Goal: Task Accomplishment & Management: Use online tool/utility

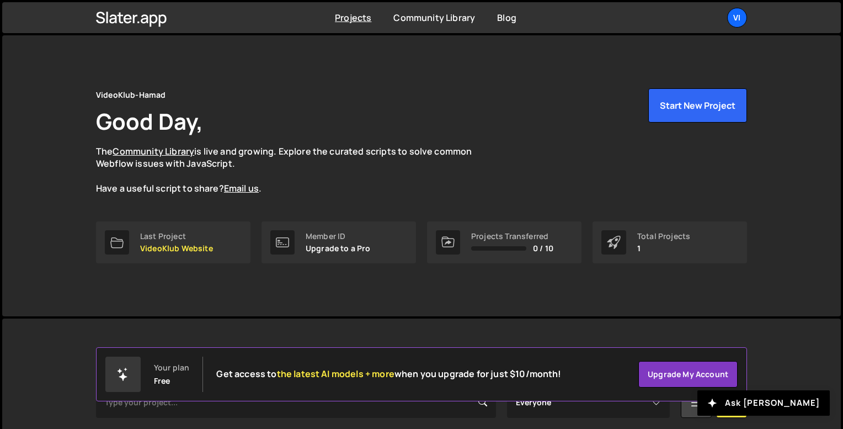
scroll to position [138, 0]
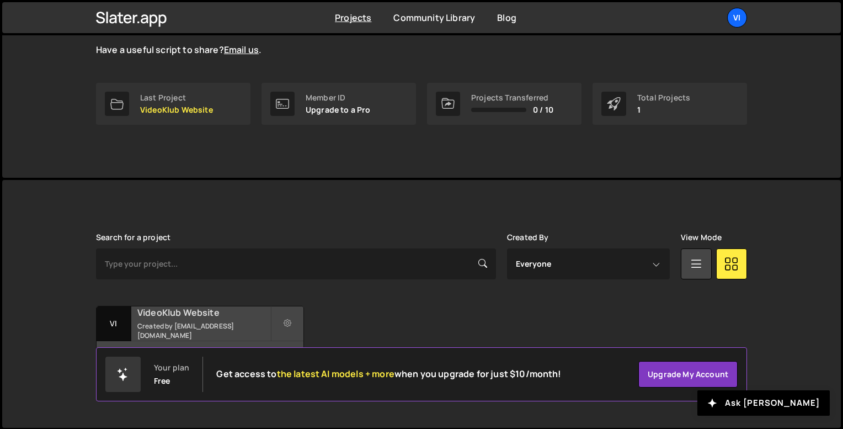
click at [215, 317] on h2 "VideoKlub Website" at bounding box center [203, 312] width 133 height 12
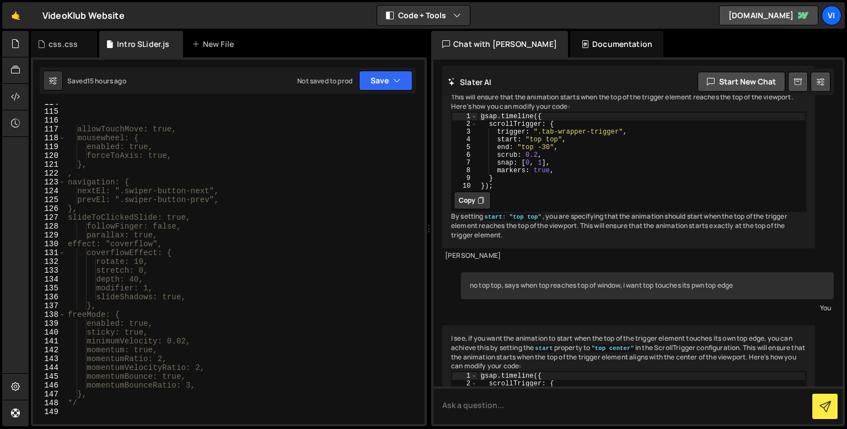
scroll to position [1030, 0]
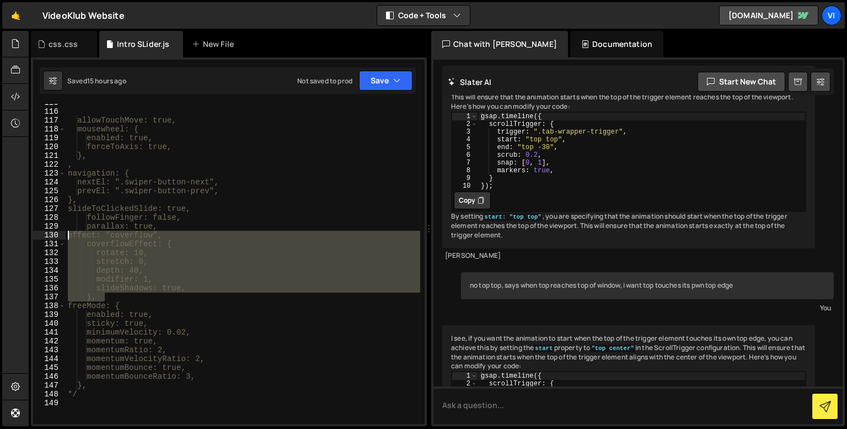
drag, startPoint x: 107, startPoint y: 300, endPoint x: 70, endPoint y: 234, distance: 74.9
click at [70, 234] on div "allowTouchMove: true, mousewheel: { enabled: true, forceToAxis: true, }, , navi…" at bounding box center [243, 267] width 355 height 338
type textarea "effect: "coverflow", coverflowEffect: {"
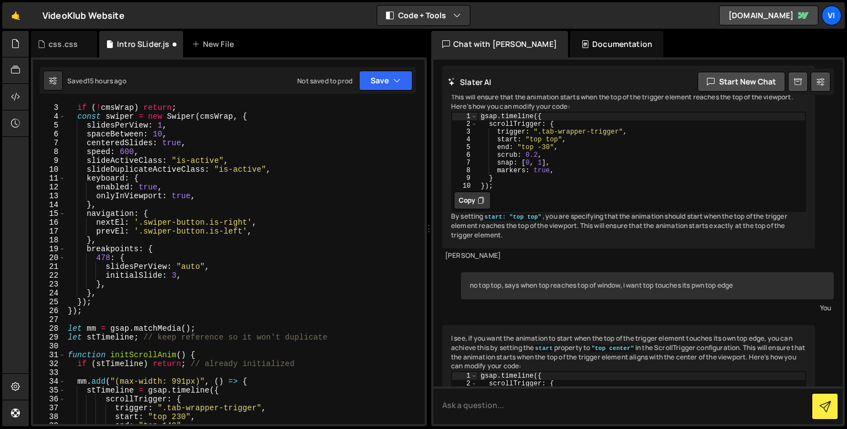
scroll to position [0, 0]
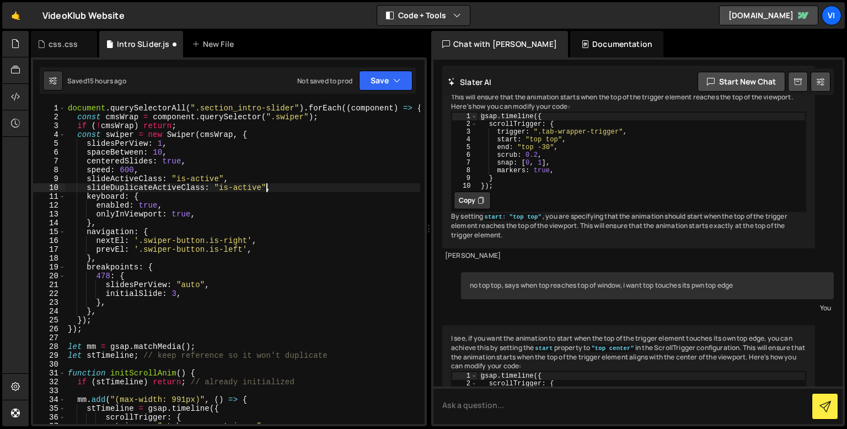
click at [266, 189] on div "document . querySelectorAll ( ".section_intro-slider" ) . forEach (( component …" at bounding box center [243, 273] width 355 height 338
type textarea "slideDuplicateActiveClass: "is-active","
paste textarea "},"
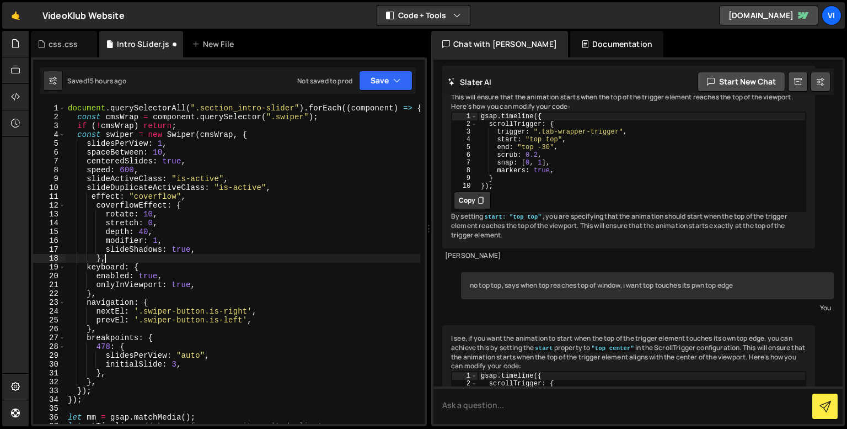
scroll to position [0, 1]
click at [137, 212] on div "document . querySelectorAll ( ".section_intro-slider" ) . forEach (( component …" at bounding box center [243, 273] width 355 height 338
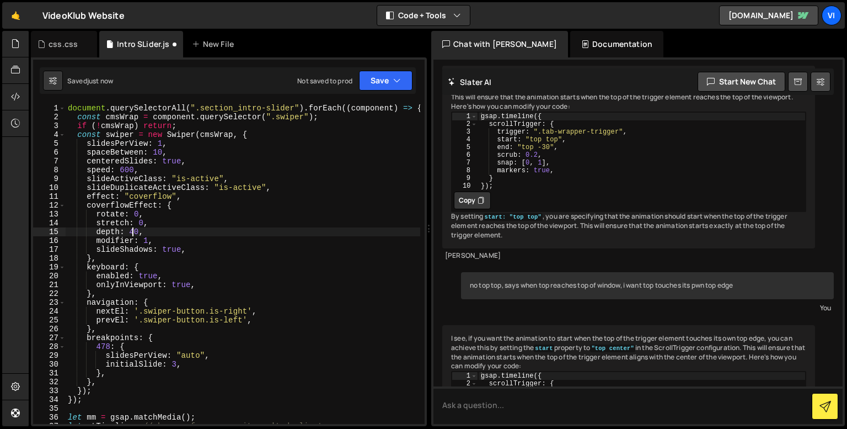
click at [133, 229] on div "document . querySelectorAll ( ".section_intro-slider" ) . forEach (( component …" at bounding box center [243, 273] width 355 height 338
click at [130, 231] on div "document . querySelectorAll ( ".section_intro-slider" ) . forEach (( component …" at bounding box center [243, 273] width 355 height 338
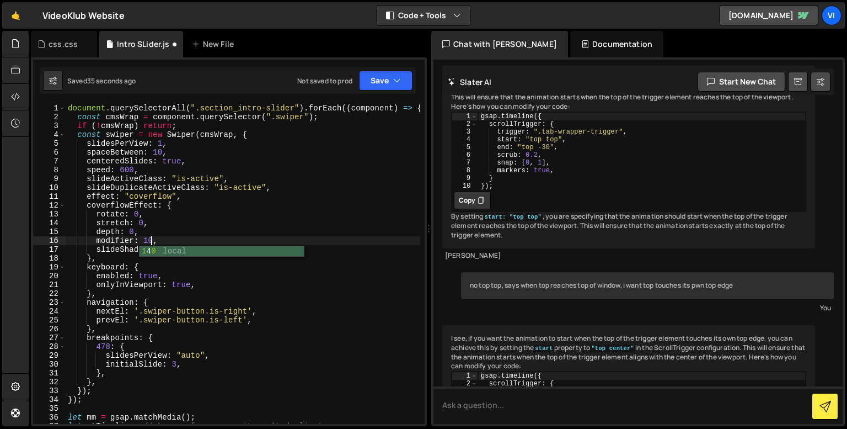
scroll to position [0, 6]
click at [145, 238] on div "document . querySelectorAll ( ".section_intro-slider" ) . forEach (( component …" at bounding box center [243, 273] width 355 height 338
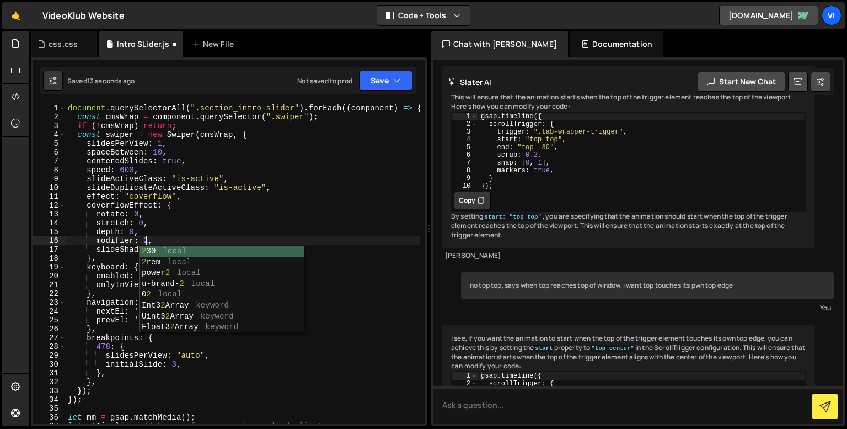
scroll to position [0, 5]
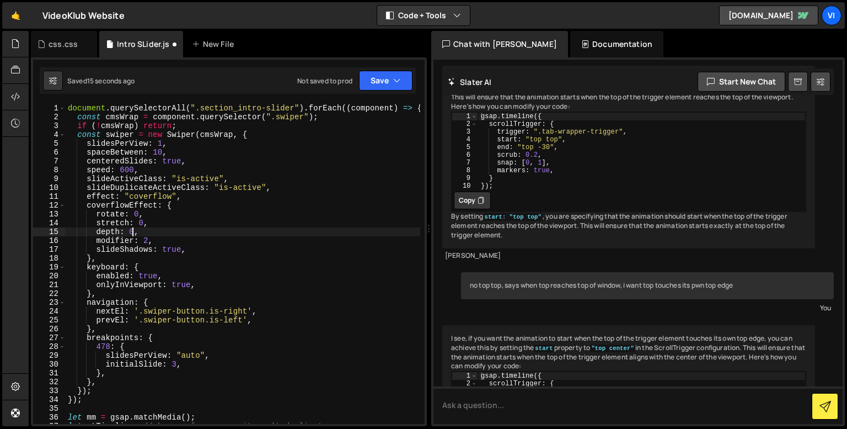
click at [131, 232] on div "document . querySelectorAll ( ".section_intro-slider" ) . forEach (( component …" at bounding box center [243, 273] width 355 height 338
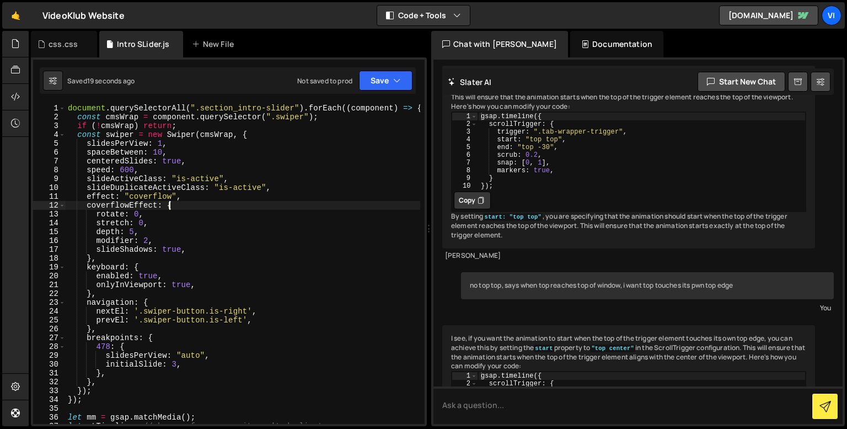
click at [170, 205] on div "document . querySelectorAll ( ".section_intro-slider" ) . forEach (( component …" at bounding box center [243, 273] width 355 height 338
type textarea "coverflowEffect: {"
click at [69, 45] on div "css.css" at bounding box center [63, 44] width 29 height 11
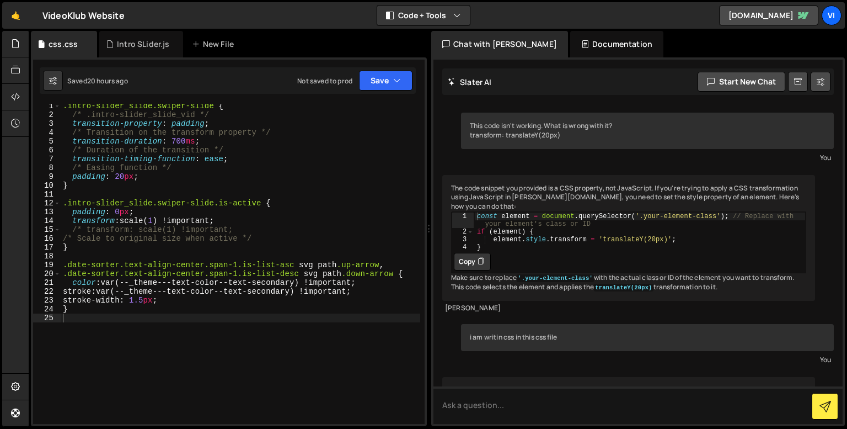
scroll to position [0, 0]
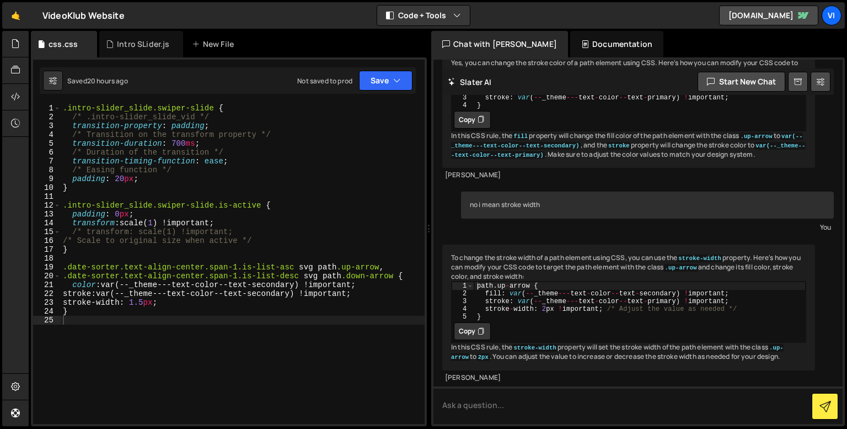
click at [72, 177] on div ".intro-slider_slide.swiper-slide { /* .intro-slider_slide_vid */ transition-pro…" at bounding box center [243, 273] width 364 height 338
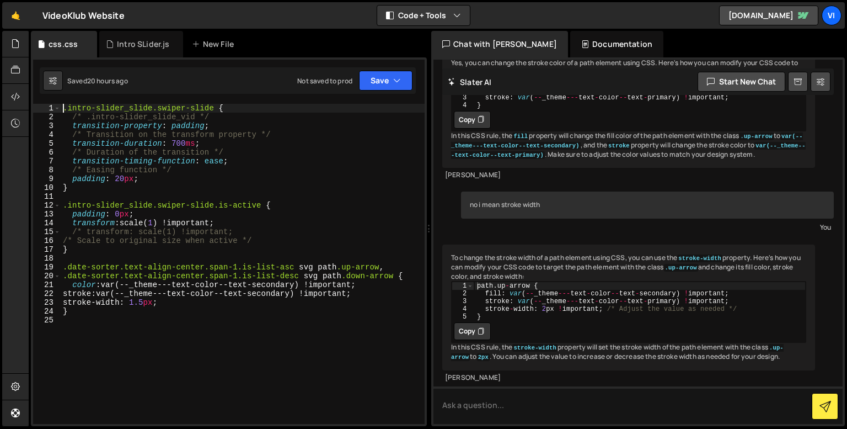
click at [65, 109] on div ".intro-slider_slide.swiper-slide { /* .intro-slider_slide_vid */ transition-pro…" at bounding box center [243, 273] width 364 height 338
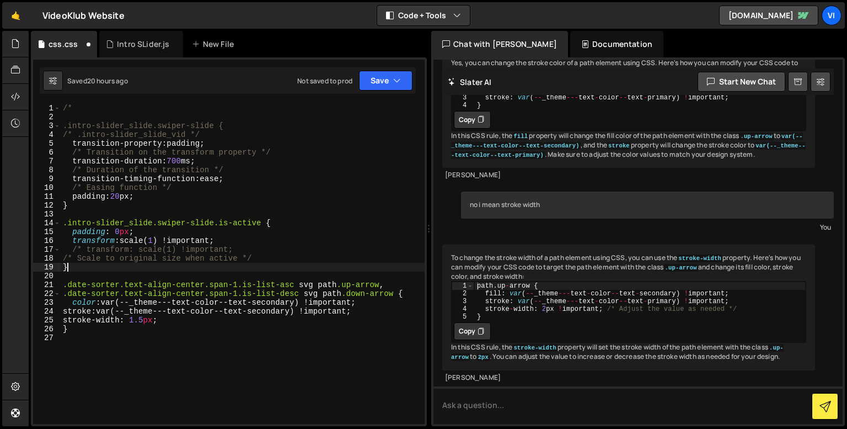
click at [98, 266] on div "/* .intro-slider_slide.swiper-slide { /* .intro-slider_slide_vid */ transition-…" at bounding box center [243, 273] width 364 height 338
type textarea "}"
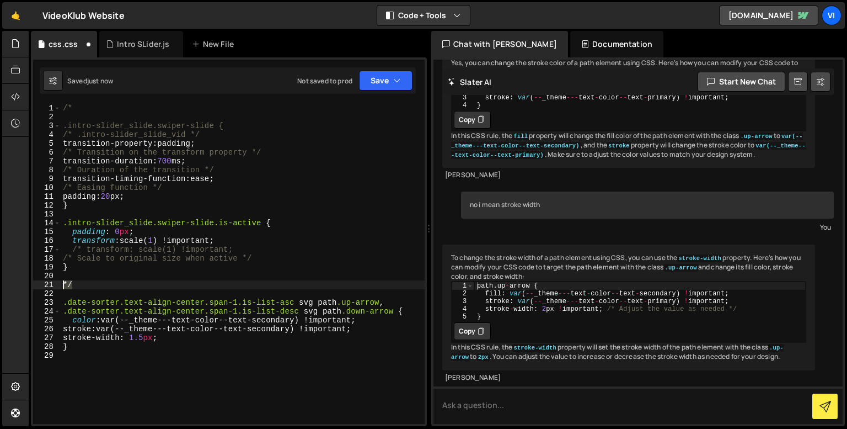
drag, startPoint x: 79, startPoint y: 288, endPoint x: 56, endPoint y: 284, distance: 23.5
click at [56, 284] on div ".date-sorter.text-align-center.span-1.is-list-asc svg path.up-arrow, 1 2 3 4 5 …" at bounding box center [229, 264] width 392 height 320
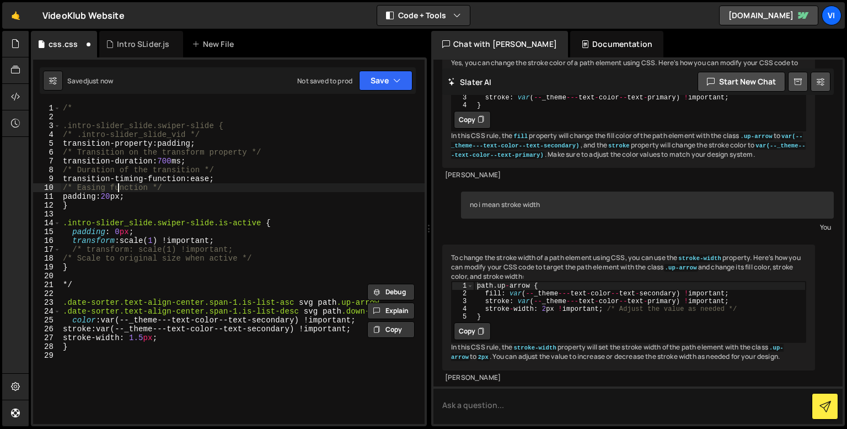
click at [119, 188] on div "/* .intro-slider_slide.swiper-slide { /* .intro-slider_slide_vid */ transition-…" at bounding box center [243, 273] width 364 height 338
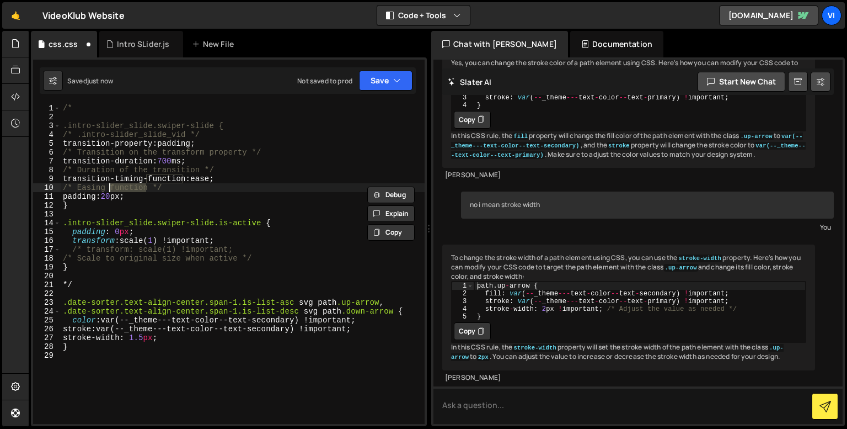
click at [119, 188] on div "/* .intro-slider_slide.swiper-slide { /* .intro-slider_slide_vid */ transition-…" at bounding box center [243, 273] width 364 height 338
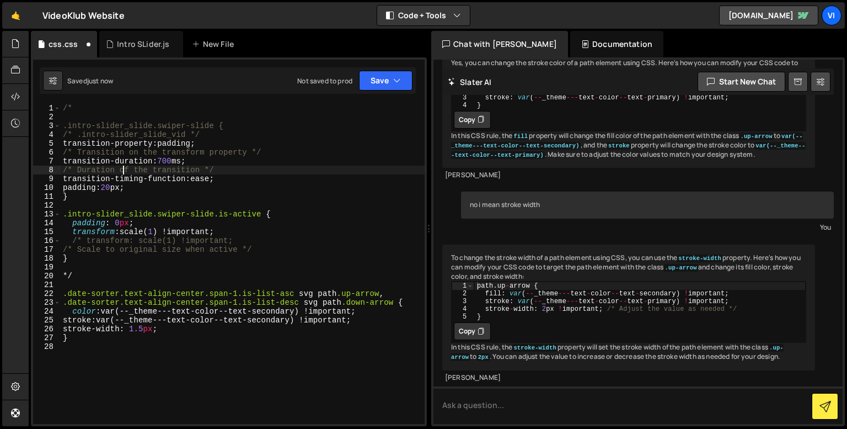
click at [121, 170] on div "/* .intro-slider_slide.swiper-slide { /* .intro-slider_slide_vid */ transition-…" at bounding box center [243, 273] width 364 height 338
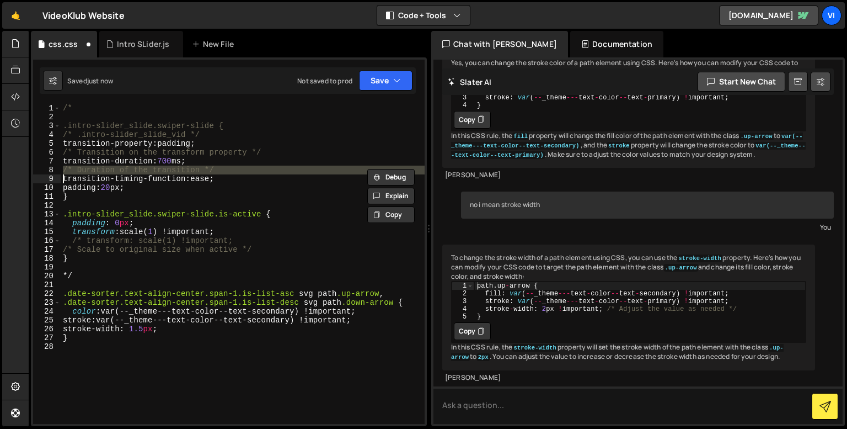
click at [121, 170] on div "/* .intro-slider_slide.swiper-slide { /* .intro-slider_slide_vid */ transition-…" at bounding box center [243, 273] width 364 height 338
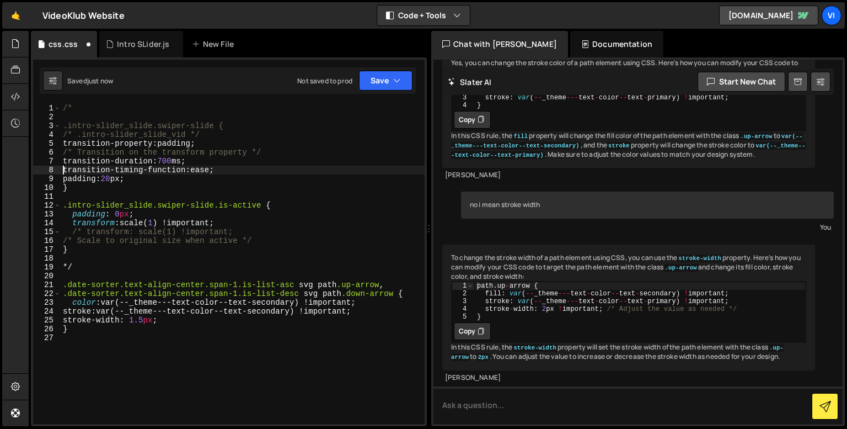
click at [114, 152] on div "/* .intro-slider_slide.swiper-slide { /* .intro-slider_slide_vid */ transition-…" at bounding box center [243, 273] width 364 height 338
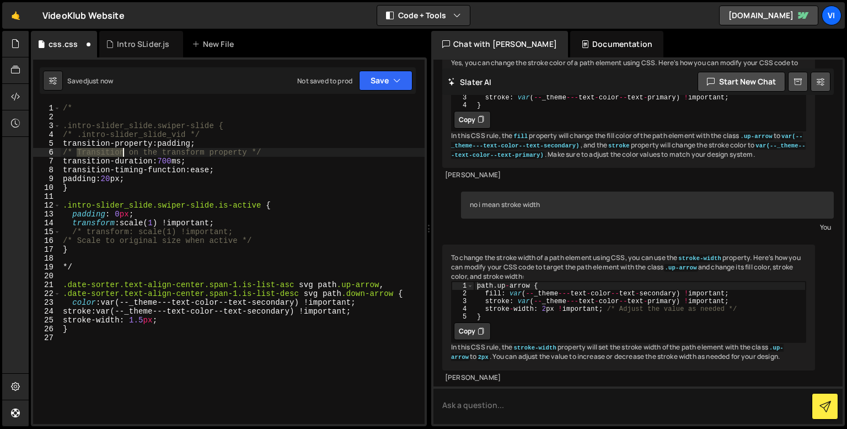
click at [114, 152] on div "/* .intro-slider_slide.swiper-slide { /* .intro-slider_slide_vid */ transition-…" at bounding box center [243, 273] width 364 height 338
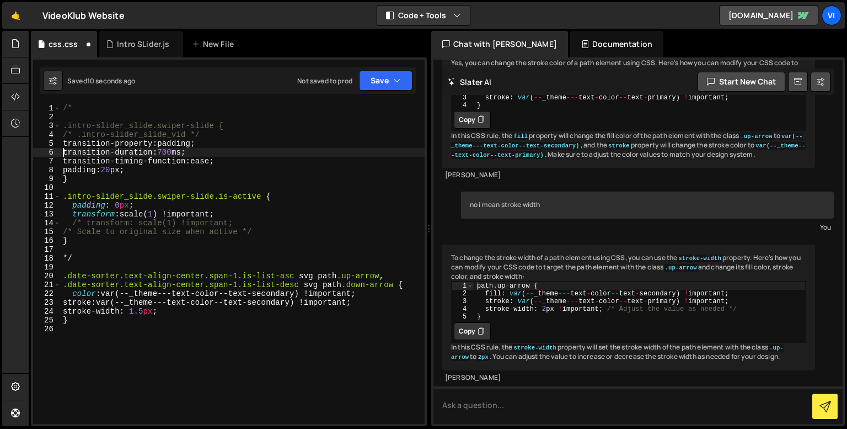
click at [111, 132] on div "/* .intro-slider_slide.swiper-slide { /* .intro-slider_slide_vid */ transition-…" at bounding box center [243, 273] width 364 height 338
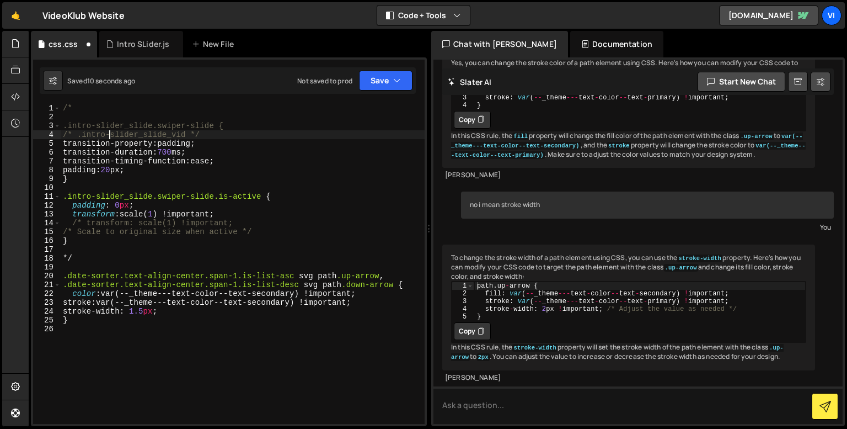
click at [111, 132] on div "/* .intro-slider_slide.swiper-slide { /* .intro-slider_slide_vid */ transition-…" at bounding box center [243, 273] width 364 height 338
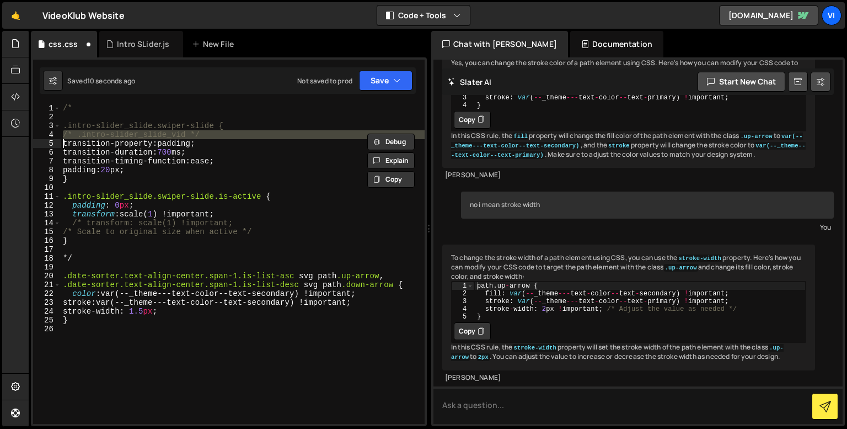
click at [111, 132] on div "/* .intro-slider_slide.swiper-slide { /* .intro-slider_slide_vid */ transition-…" at bounding box center [243, 273] width 364 height 338
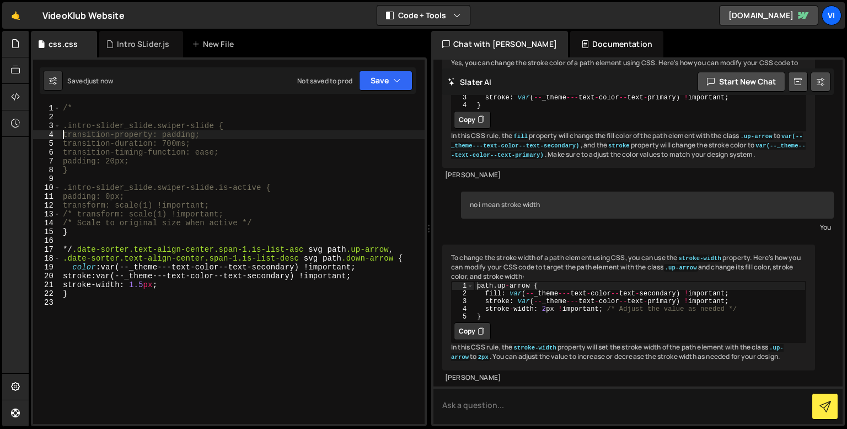
type textarea "transition-property: padding;"
click at [139, 48] on div "Intro SLider.js" at bounding box center [143, 44] width 52 height 11
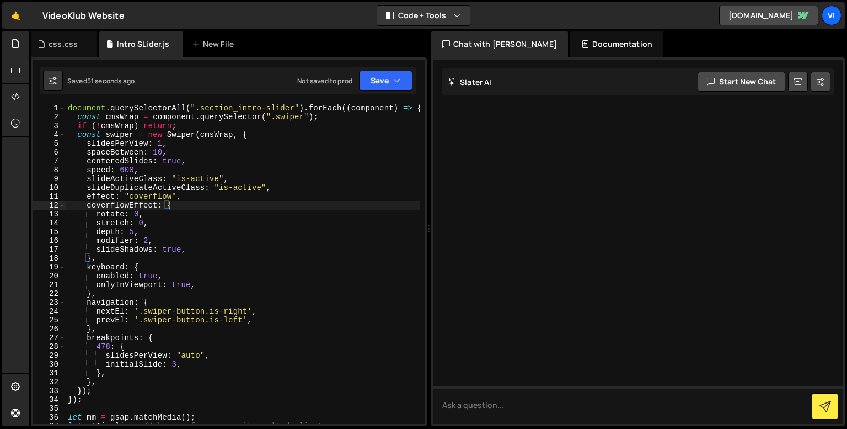
click at [132, 230] on div "document . querySelectorAll ( ".section_intro-slider" ) . forEach (( component …" at bounding box center [243, 273] width 355 height 338
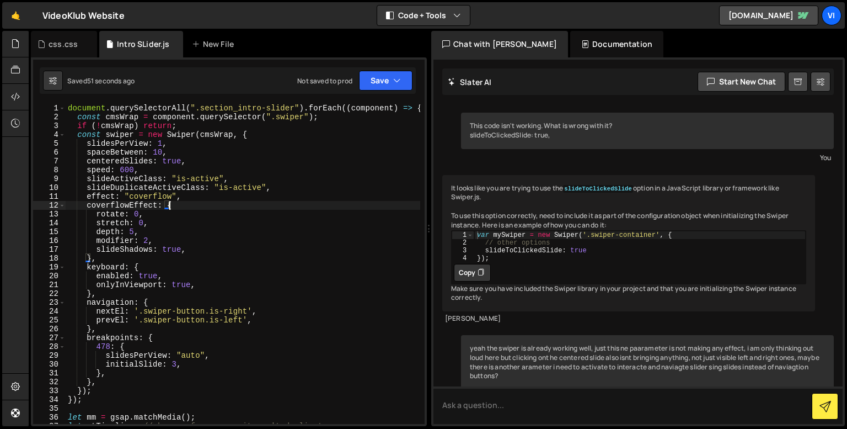
click at [132, 233] on div "document . querySelectorAll ( ".section_intro-slider" ) . forEach (( component …" at bounding box center [243, 273] width 355 height 338
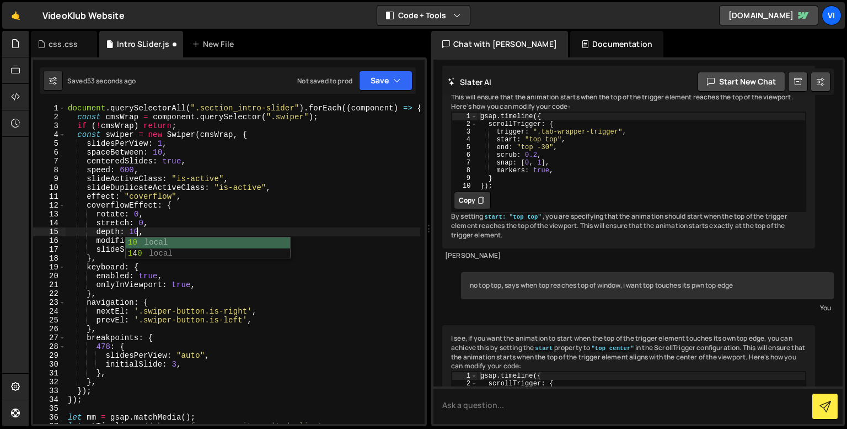
scroll to position [0, 4]
click at [132, 230] on div "document . querySelectorAll ( ".section_intro-slider" ) . forEach (( component …" at bounding box center [243, 273] width 355 height 338
click at [136, 232] on div "document . querySelectorAll ( ".section_intro-slider" ) . forEach (( component …" at bounding box center [243, 273] width 355 height 338
click at [148, 242] on div "document . querySelectorAll ( ".section_intro-slider" ) . forEach (( component …" at bounding box center [243, 273] width 355 height 338
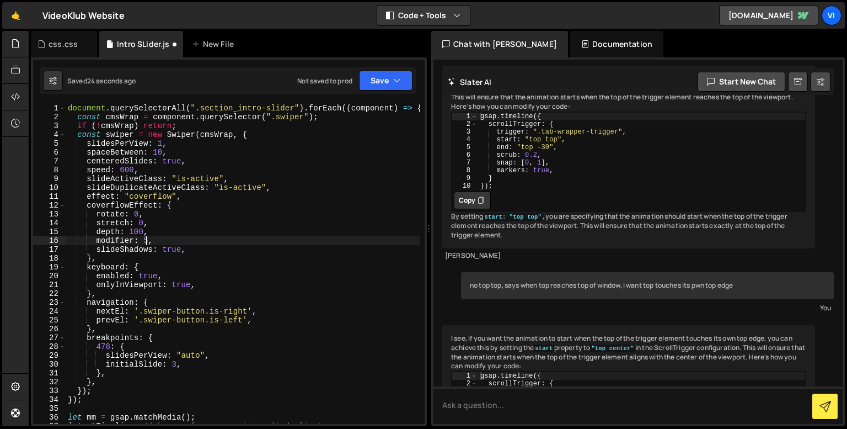
scroll to position [0, 5]
click at [143, 238] on div "document . querySelectorAll ( ".section_intro-slider" ) . forEach (( component …" at bounding box center [243, 273] width 355 height 338
click at [148, 232] on div "document . querySelectorAll ( ".section_intro-slider" ) . forEach (( component …" at bounding box center [243, 273] width 355 height 338
click at [182, 159] on div "document . querySelectorAll ( ".section_intro-slider" ) . forEach (( component …" at bounding box center [243, 273] width 355 height 338
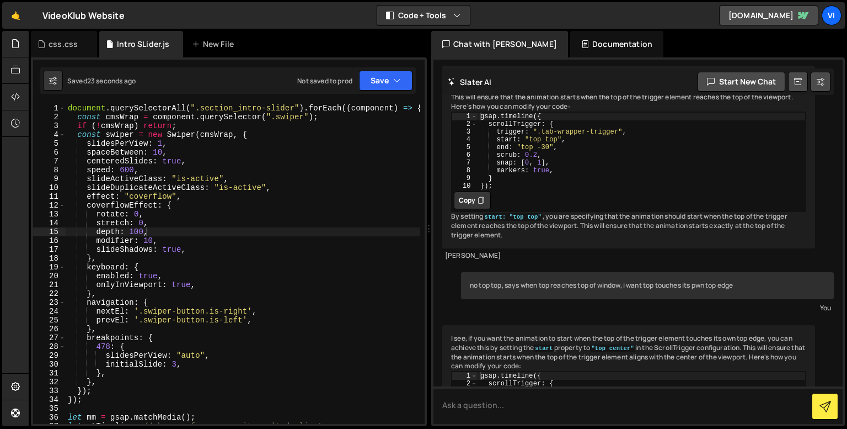
type textarea "centeredSlides: true,"
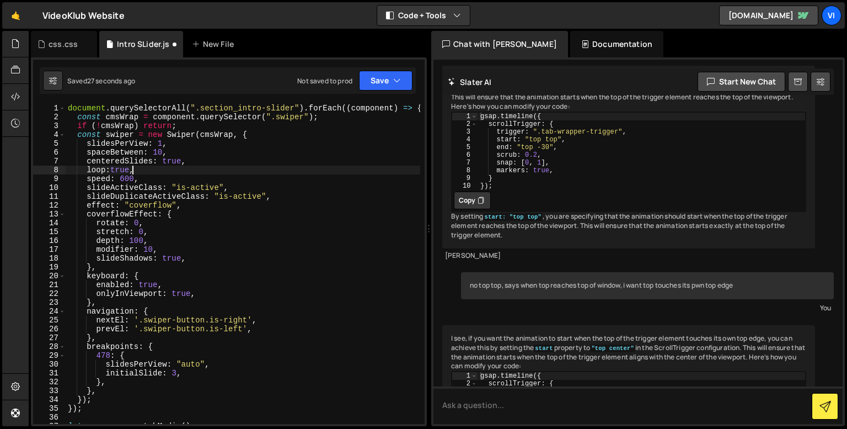
click at [206, 225] on div "document . querySelectorAll ( ".section_intro-slider" ) . forEach (( component …" at bounding box center [243, 273] width 355 height 338
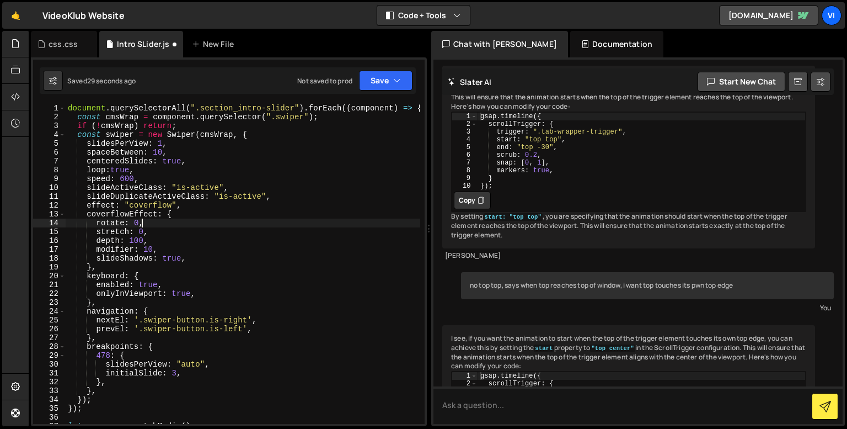
click at [140, 234] on div "document . querySelectorAll ( ".section_intro-slider" ) . forEach (( component …" at bounding box center [243, 273] width 355 height 338
click at [143, 234] on div "document . querySelectorAll ( ".section_intro-slider" ) . forEach (( component …" at bounding box center [243, 273] width 355 height 338
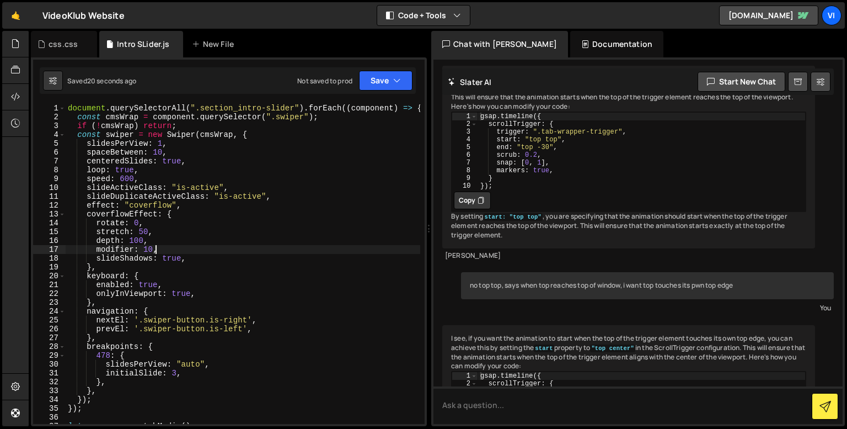
click at [168, 246] on div "document . querySelectorAll ( ".section_intro-slider" ) . forEach (( component …" at bounding box center [243, 273] width 355 height 338
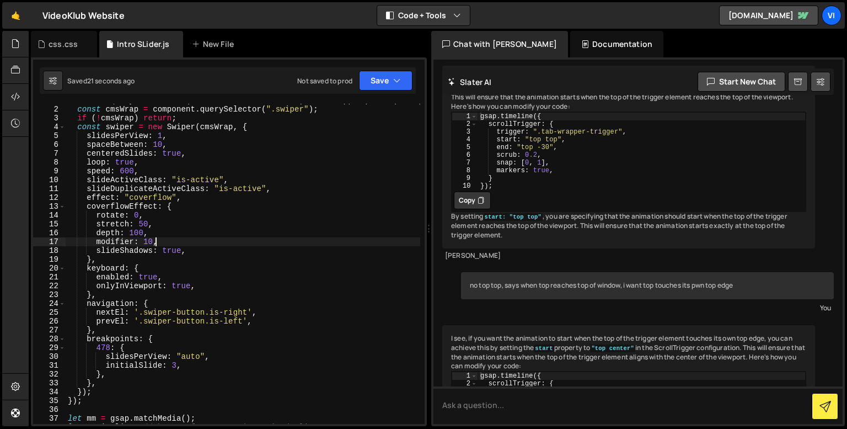
scroll to position [7, 0]
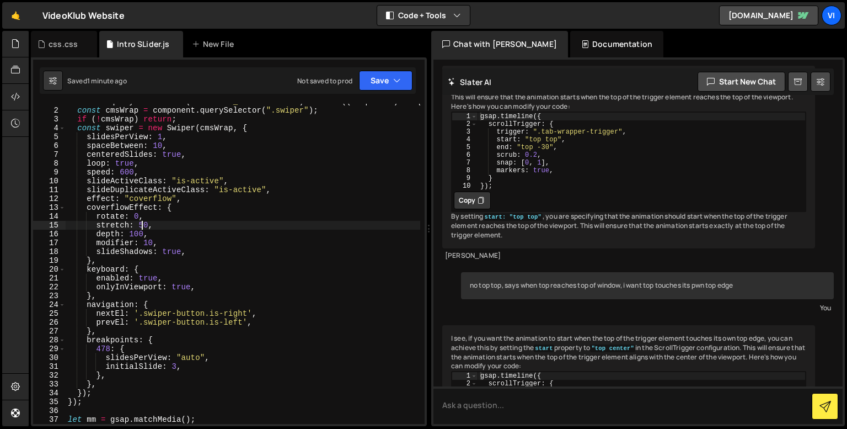
click at [142, 228] on div "document . querySelectorAll ( ".section_intro-slider" ) . forEach (( component …" at bounding box center [243, 266] width 355 height 338
click at [148, 241] on div "document . querySelectorAll ( ".section_intro-slider" ) . forEach (( component …" at bounding box center [243, 266] width 355 height 338
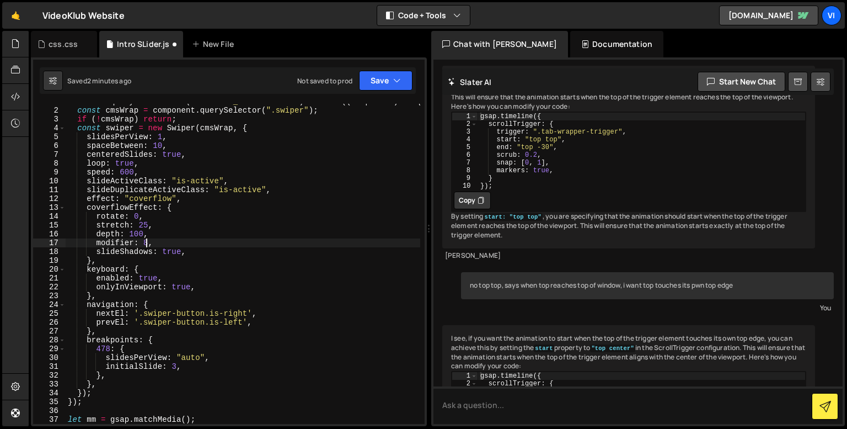
scroll to position [0, 5]
click at [138, 233] on div "document . querySelectorAll ( ".section_intro-slider" ) . forEach (( component …" at bounding box center [243, 266] width 355 height 338
click at [140, 226] on div "document . querySelectorAll ( ".section_intro-slider" ) . forEach (( component …" at bounding box center [243, 266] width 355 height 338
click at [135, 233] on div "document . querySelectorAll ( ".section_intro-slider" ) . forEach (( component …" at bounding box center [243, 266] width 355 height 338
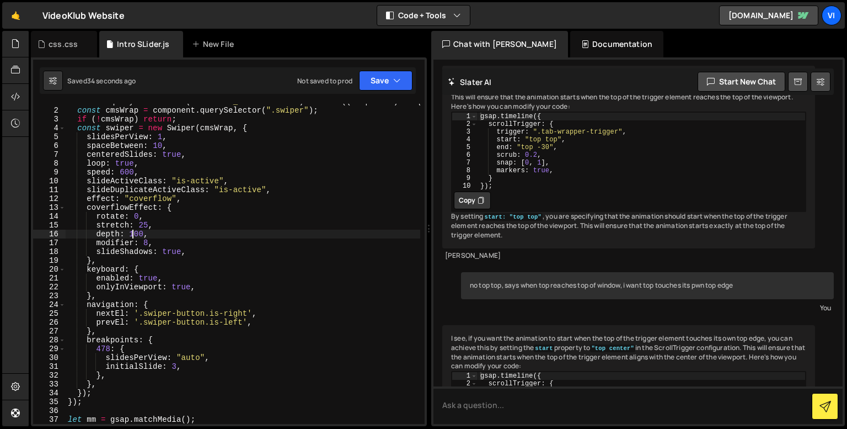
click at [146, 225] on div "document . querySelectorAll ( ".section_intro-slider" ) . forEach (( component …" at bounding box center [243, 266] width 355 height 338
click at [453, 250] on div "This code isn't working. What is wrong with it? slideToClickedSlide: true, You …" at bounding box center [638, 242] width 409 height 364
click at [169, 230] on div "document . querySelectorAll ( ".section_intro-slider" ) . forEach (( component …" at bounding box center [243, 266] width 355 height 338
click at [156, 239] on div "document . querySelectorAll ( ".section_intro-slider" ) . forEach (( component …" at bounding box center [243, 266] width 355 height 338
click at [134, 232] on div "document . querySelectorAll ( ".section_intro-slider" ) . forEach (( component …" at bounding box center [243, 266] width 355 height 338
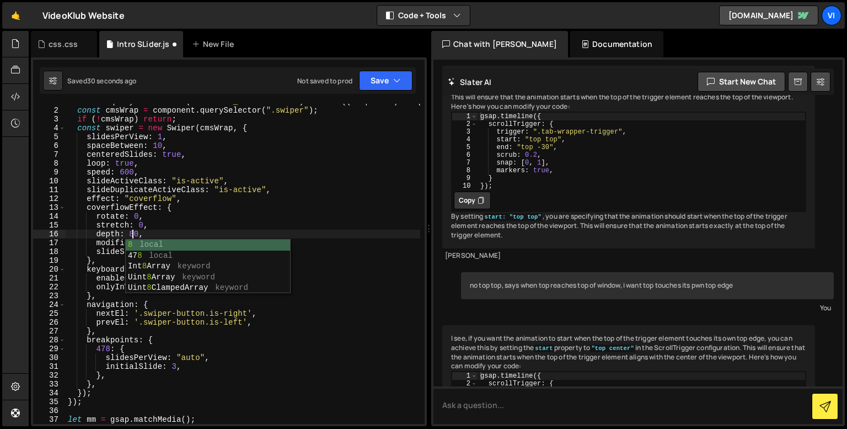
click at [138, 234] on div "document . querySelectorAll ( ".section_intro-slider" ) . forEach (( component …" at bounding box center [243, 266] width 355 height 338
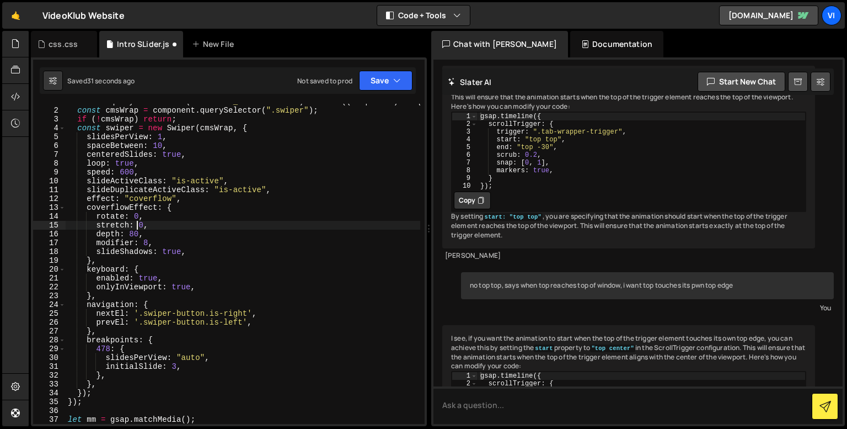
click at [139, 227] on div "document . querySelectorAll ( ".section_intro-slider" ) . forEach (( component …" at bounding box center [243, 266] width 355 height 338
click at [141, 225] on div "document . querySelectorAll ( ".section_intro-slider" ) . forEach (( component …" at bounding box center [243, 266] width 355 height 338
click at [145, 242] on div "document . querySelectorAll ( ".section_intro-slider" ) . forEach (( component …" at bounding box center [243, 266] width 355 height 338
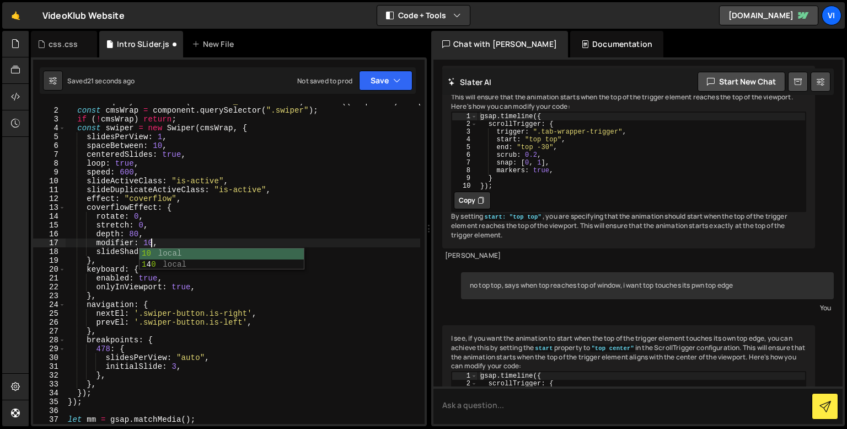
scroll to position [0, 6]
click at [142, 221] on div "document . querySelectorAll ( ".section_intro-slider" ) . forEach (( component …" at bounding box center [243, 266] width 355 height 338
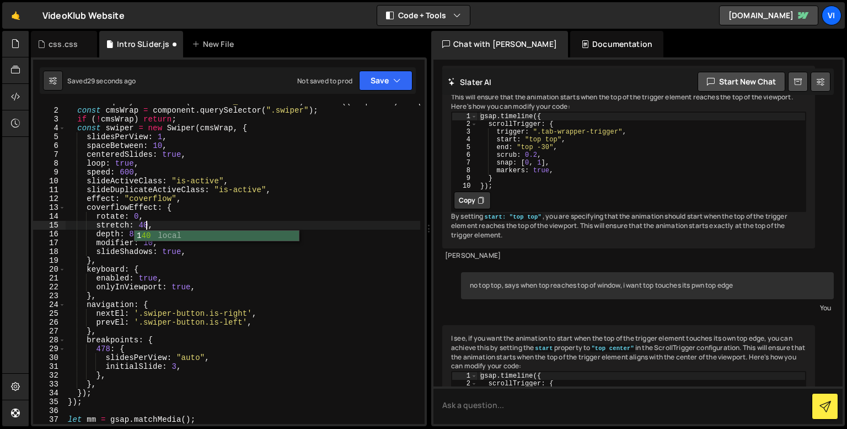
scroll to position [0, 5]
click at [135, 214] on div "document . querySelectorAll ( ".section_intro-slider" ) . forEach (( component …" at bounding box center [243, 266] width 355 height 338
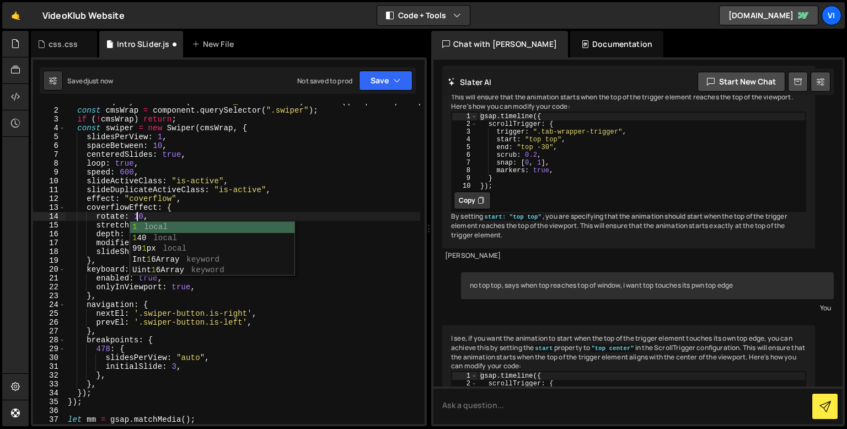
scroll to position [0, 4]
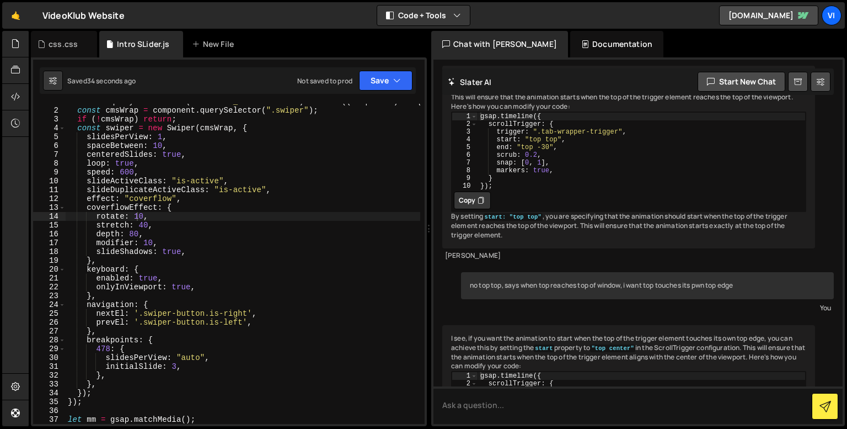
click at [136, 215] on div "document . querySelectorAll ( ".section_intro-slider" ) . forEach (( component …" at bounding box center [243, 266] width 355 height 338
click at [135, 216] on div "document . querySelectorAll ( ".section_intro-slider" ) . forEach (( component …" at bounding box center [243, 266] width 355 height 338
click at [109, 222] on div "document . querySelectorAll ( ".section_intro-slider" ) . forEach (( component …" at bounding box center [243, 266] width 355 height 338
click at [143, 223] on div "document . querySelectorAll ( ".section_intro-slider" ) . forEach (( component …" at bounding box center [243, 266] width 355 height 338
click at [131, 232] on div "document . querySelectorAll ( ".section_intro-slider" ) . forEach (( component …" at bounding box center [243, 266] width 355 height 338
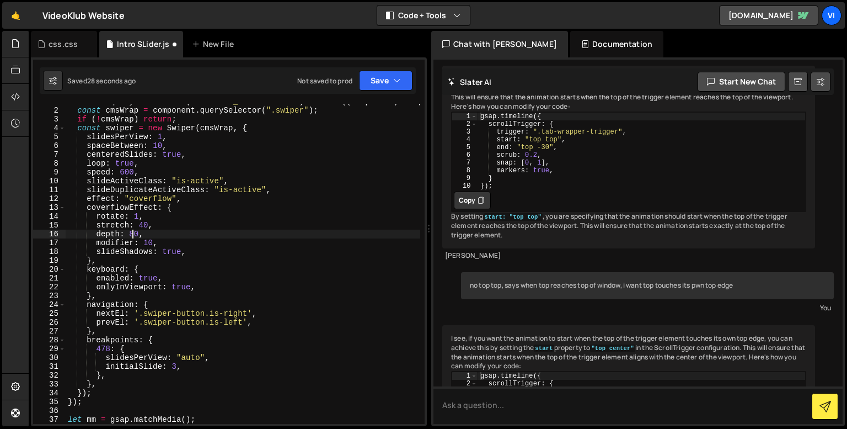
click at [142, 224] on div "document . querySelectorAll ( ".section_intro-slider" ) . forEach (( component …" at bounding box center [243, 266] width 355 height 338
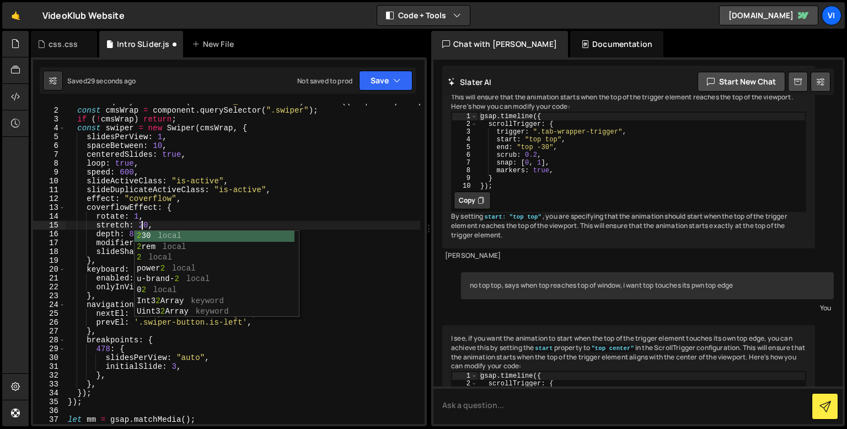
scroll to position [0, 5]
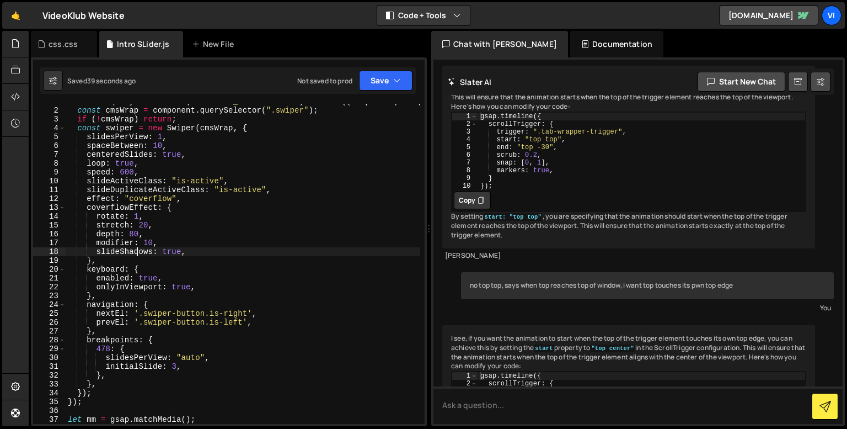
click at [139, 251] on div "document . querySelectorAll ( ".section_intro-slider" ) . forEach (( component …" at bounding box center [243, 266] width 355 height 338
click at [136, 258] on div "document . querySelectorAll ( ".section_intro-slider" ) . forEach (( component …" at bounding box center [243, 266] width 355 height 338
click at [138, 220] on div "document . querySelectorAll ( ".section_intro-slider" ) . forEach (( component …" at bounding box center [243, 266] width 355 height 338
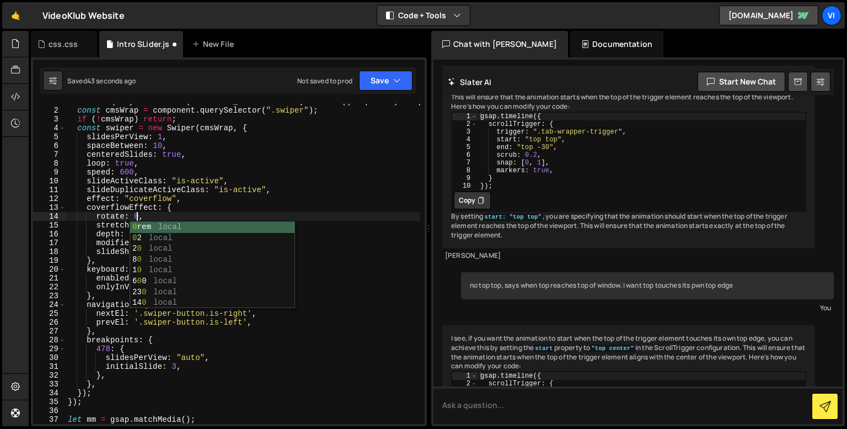
scroll to position [0, 4]
click at [147, 215] on div "document . querySelectorAll ( ".section_intro-slider" ) . forEach (( component …" at bounding box center [243, 266] width 355 height 338
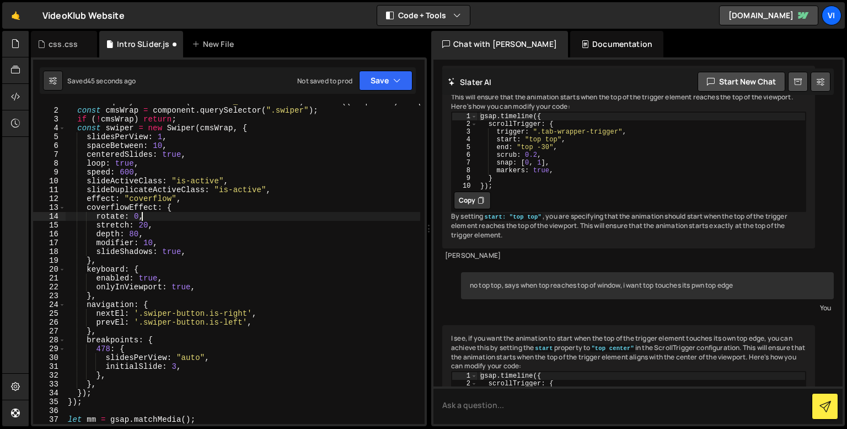
click at [147, 241] on div "document . querySelectorAll ( ".section_intro-slider" ) . forEach (( component …" at bounding box center [243, 266] width 355 height 338
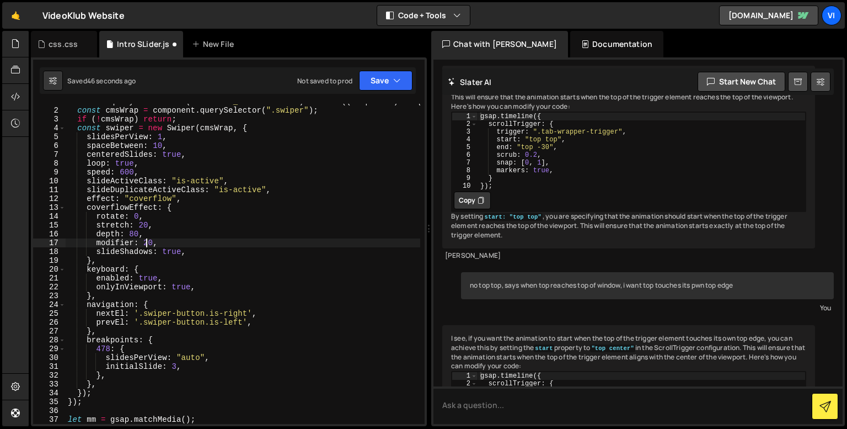
scroll to position [0, 5]
click at [148, 245] on div "document . querySelectorAll ( ".section_intro-slider" ) . forEach (( component …" at bounding box center [243, 266] width 355 height 338
click at [134, 236] on div "document . querySelectorAll ( ".section_intro-slider" ) . forEach (( component …" at bounding box center [243, 266] width 355 height 338
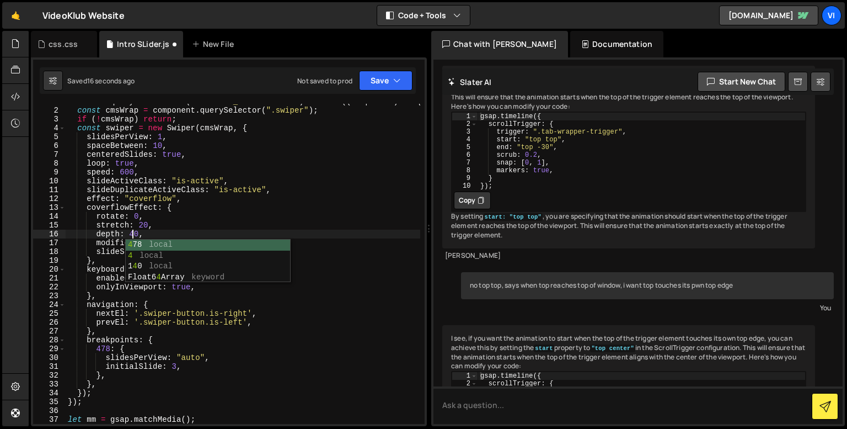
scroll to position [0, 4]
click at [141, 222] on div "document . querySelectorAll ( ".section_intro-slider" ) . forEach (( component …" at bounding box center [243, 266] width 355 height 338
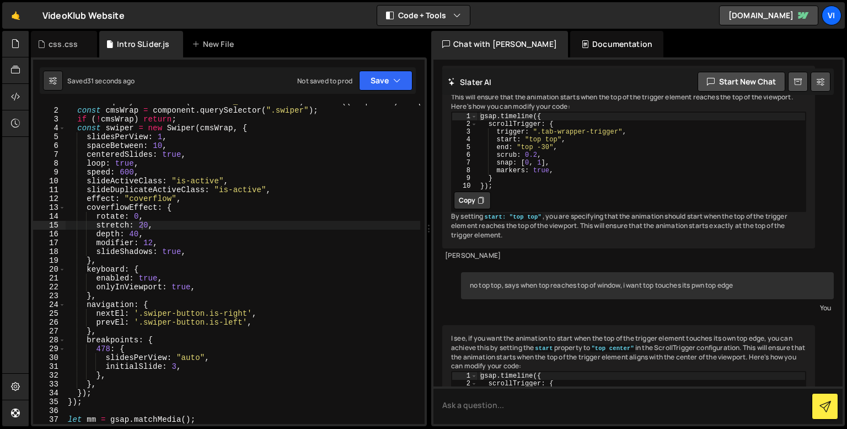
click at [140, 226] on div "document . querySelectorAll ( ".section_intro-slider" ) . forEach (( component …" at bounding box center [243, 266] width 355 height 338
click at [134, 209] on div "document . querySelectorAll ( ".section_intro-slider" ) . forEach (( component …" at bounding box center [243, 266] width 355 height 338
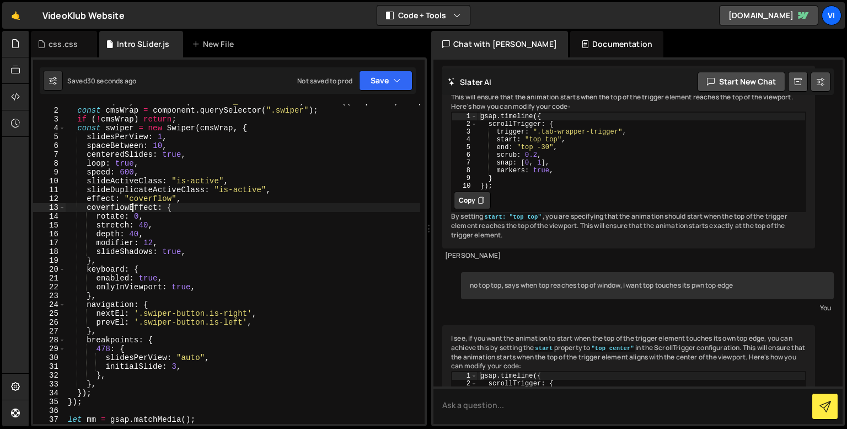
scroll to position [0, 4]
click at [150, 243] on div "document . querySelectorAll ( ".section_intro-slider" ) . forEach (( component …" at bounding box center [243, 266] width 355 height 338
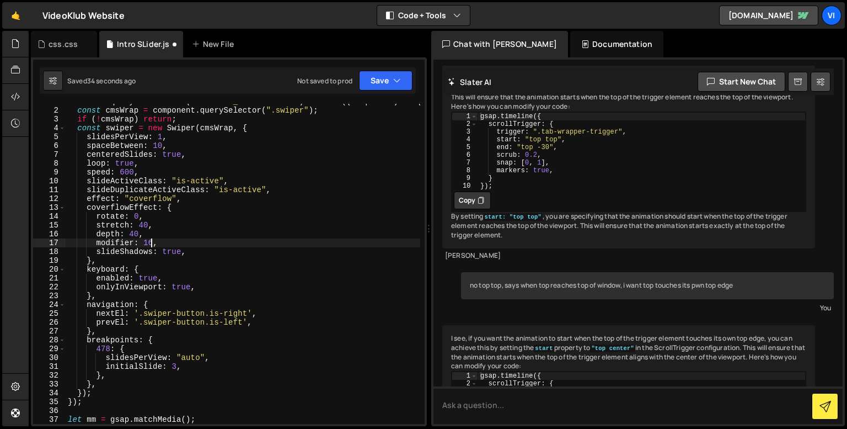
scroll to position [0, 6]
click at [138, 217] on div "document . querySelectorAll ( ".section_intro-slider" ) . forEach (( component …" at bounding box center [243, 266] width 355 height 338
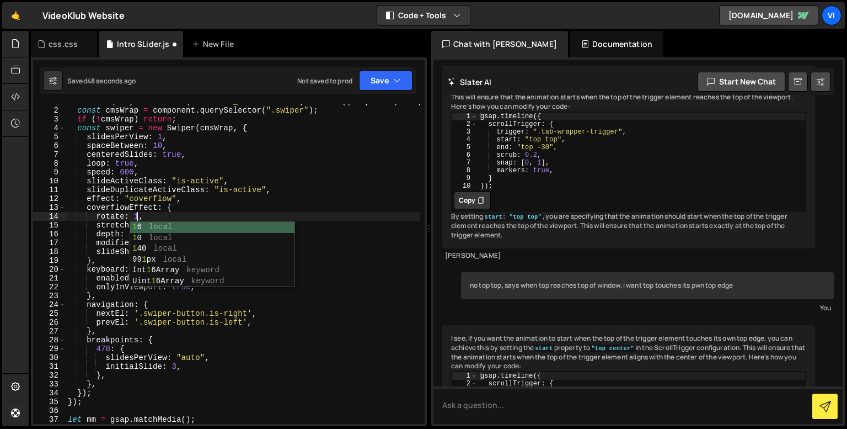
scroll to position [0, 4]
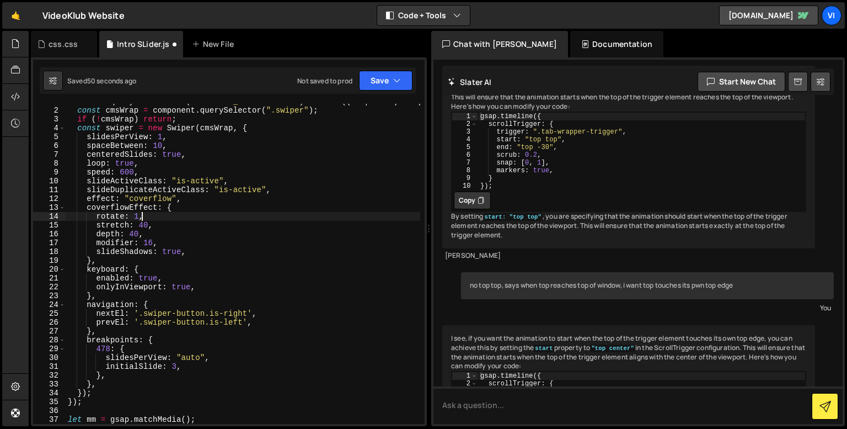
click at [159, 214] on div "document . querySelectorAll ( ".section_intro-slider" ) . forEach (( component …" at bounding box center [243, 266] width 355 height 338
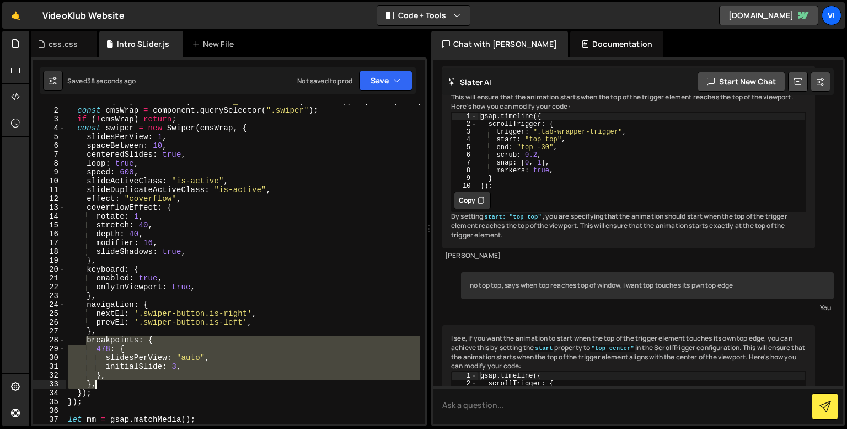
drag, startPoint x: 86, startPoint y: 342, endPoint x: 103, endPoint y: 383, distance: 45.1
click at [103, 383] on div "document . querySelectorAll ( ".section_intro-slider" ) . forEach (( component …" at bounding box center [243, 266] width 355 height 338
type textarea "}, },"
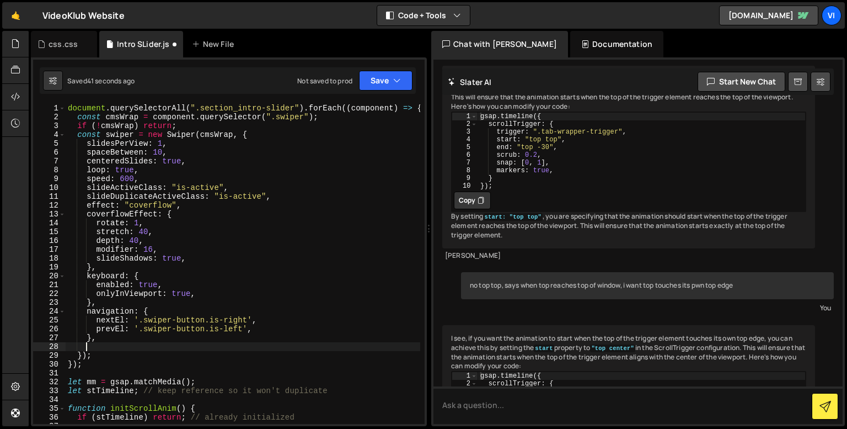
scroll to position [0, 0]
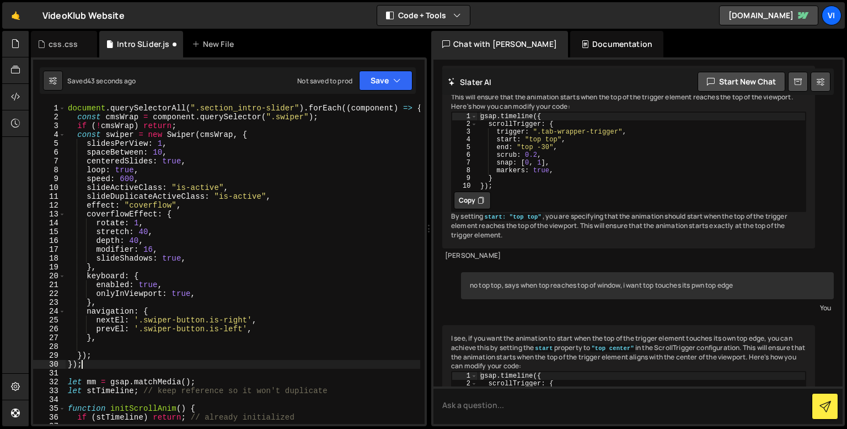
click at [131, 360] on div "document . querySelectorAll ( ".section_intro-slider" ) . forEach (( component …" at bounding box center [243, 273] width 355 height 338
type textarea "});"
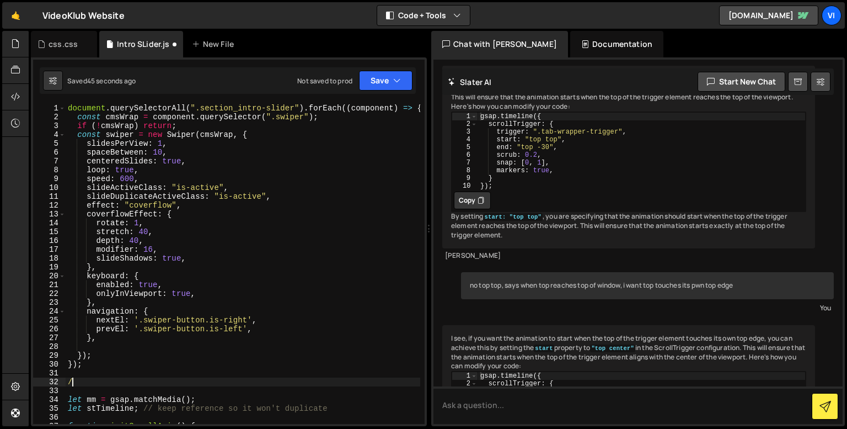
scroll to position [0, 1]
paste textarea "},"
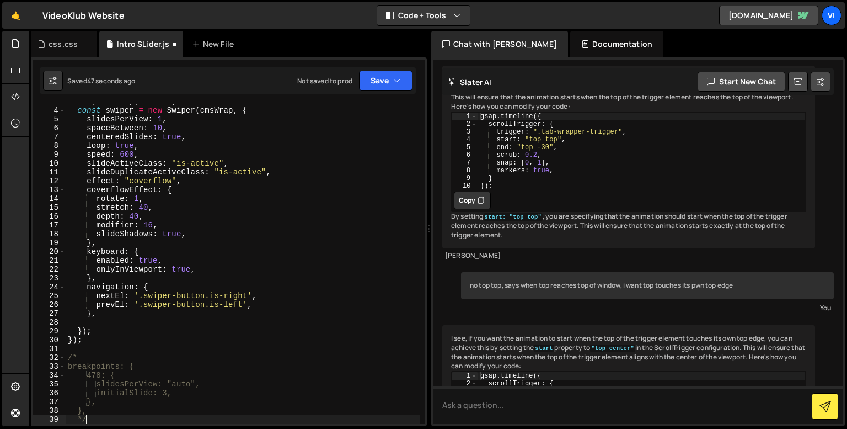
scroll to position [24, 0]
type textarea "*/"
click at [122, 319] on div "if ( ! cmsWrap ) return ; const swiper = new Swiper ( cmsWrap , { slidesPerView…" at bounding box center [243, 266] width 355 height 338
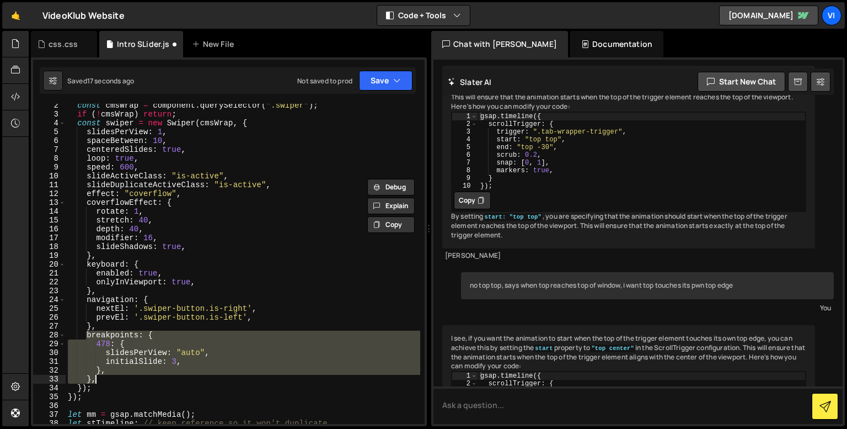
scroll to position [0, 0]
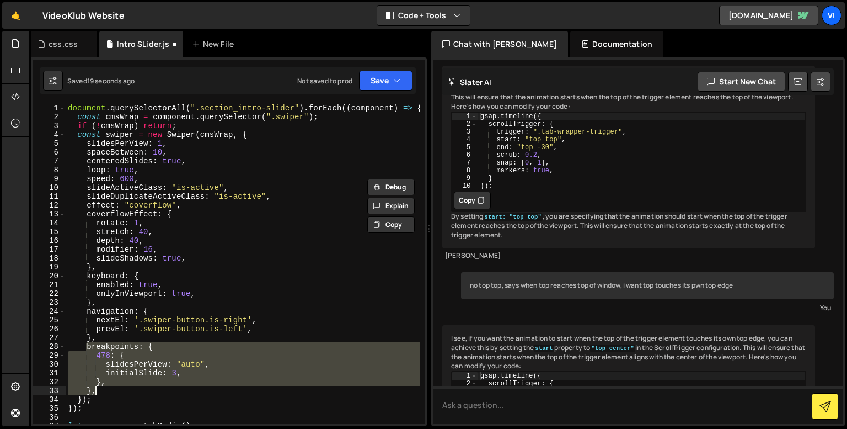
click at [175, 375] on div "document . querySelectorAll ( ".section_intro-slider" ) . forEach (( component …" at bounding box center [243, 273] width 355 height 338
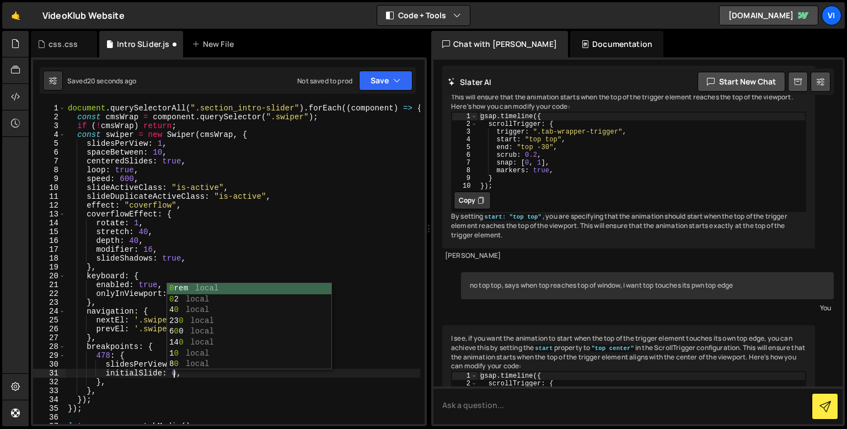
scroll to position [0, 7]
click at [175, 375] on div "document . querySelectorAll ( ".section_intro-slider" ) . forEach (( component …" at bounding box center [243, 273] width 355 height 338
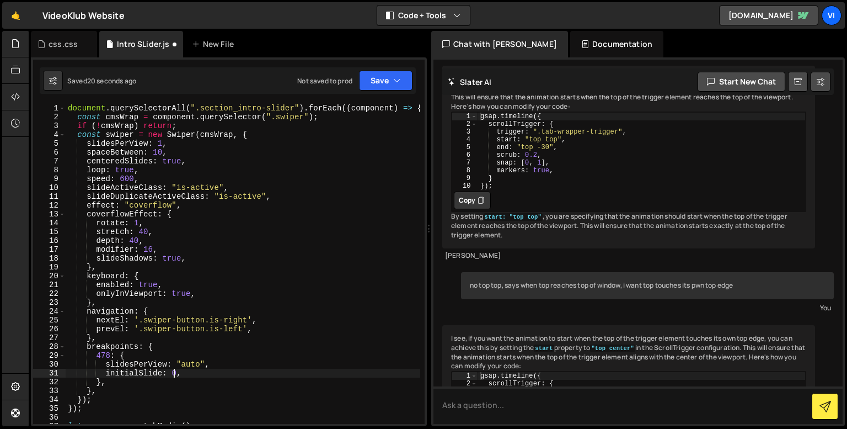
click at [175, 375] on div "document . querySelectorAll ( ".section_intro-slider" ) . forEach (( component …" at bounding box center [243, 273] width 355 height 338
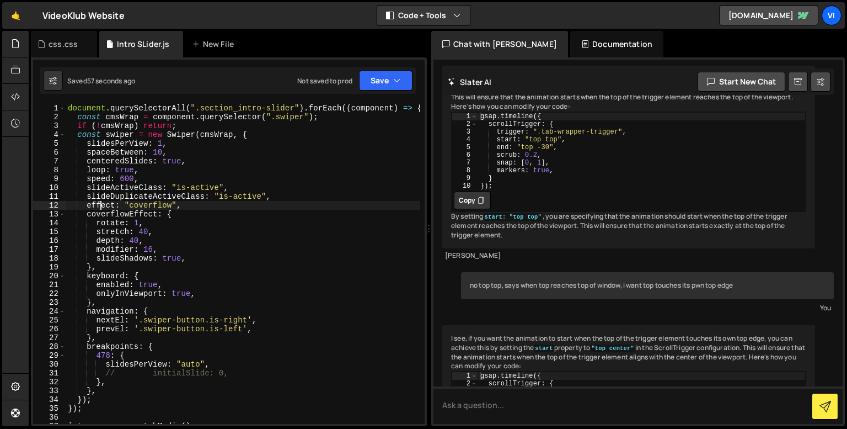
click at [102, 204] on div "document . querySelectorAll ( ".section_intro-slider" ) . forEach (( component …" at bounding box center [243, 273] width 355 height 338
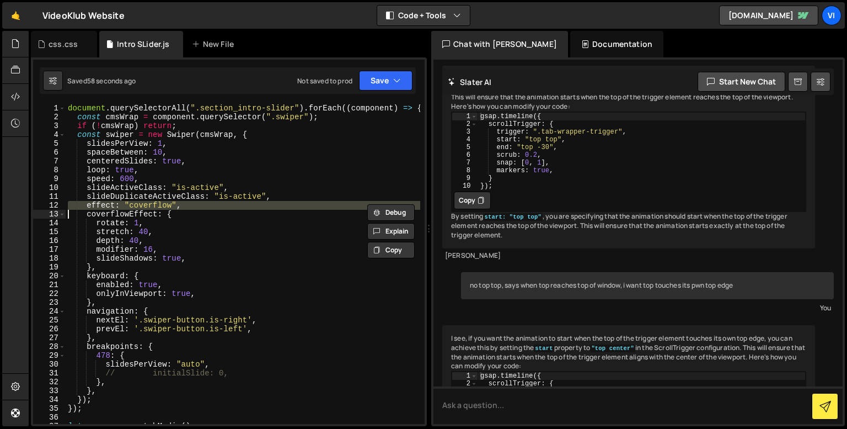
click at [102, 204] on div "document . querySelectorAll ( ".section_intro-slider" ) . forEach (( component …" at bounding box center [243, 273] width 355 height 338
type textarea "effect: "coverflow", coverflowEffect: {"
click at [77, 36] on div "css.css" at bounding box center [64, 44] width 66 height 26
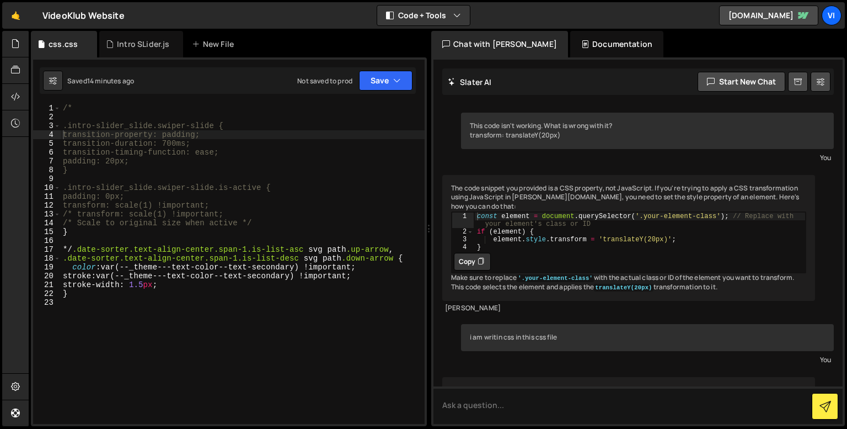
click at [118, 308] on div "/* .intro-slider_slide.swiper-slide { transition-property: padding; transition-…" at bounding box center [243, 273] width 364 height 338
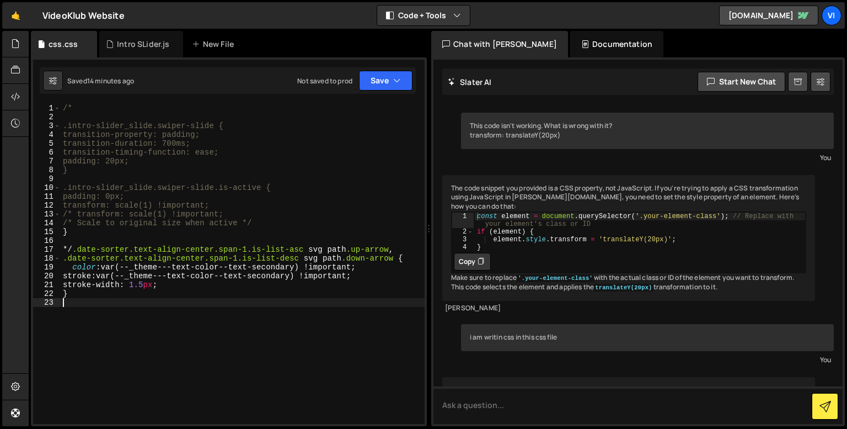
scroll to position [4826, 0]
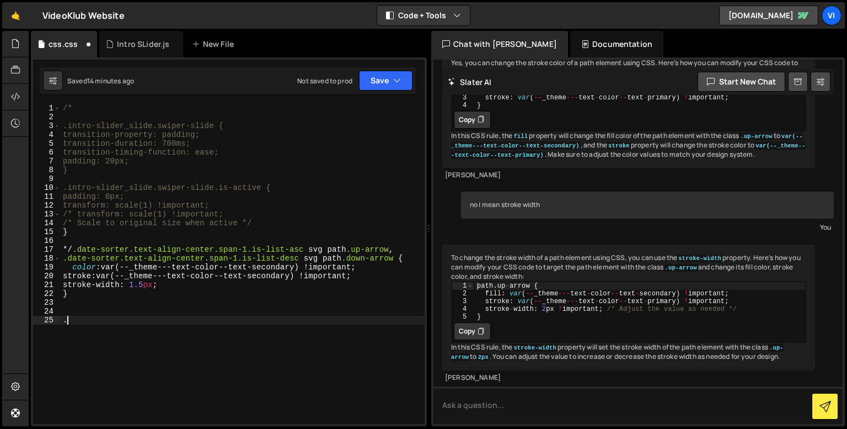
type textarea "."
paste textarea "-webkit-transform: translate3d(0, 0, 0);"
click at [105, 324] on div "/* .intro-slider_slide.swiper-slide { transition-property: padding; transition-…" at bounding box center [243, 273] width 364 height 338
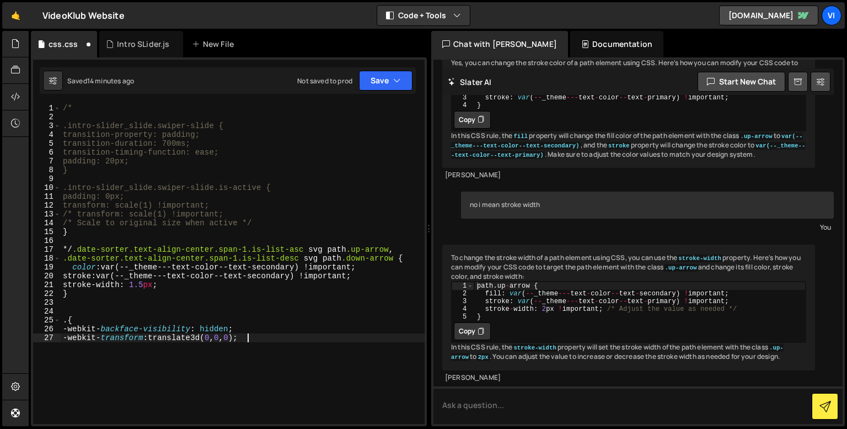
type textarea "-webkit-transform: translate3d(0, 0, 0);}"
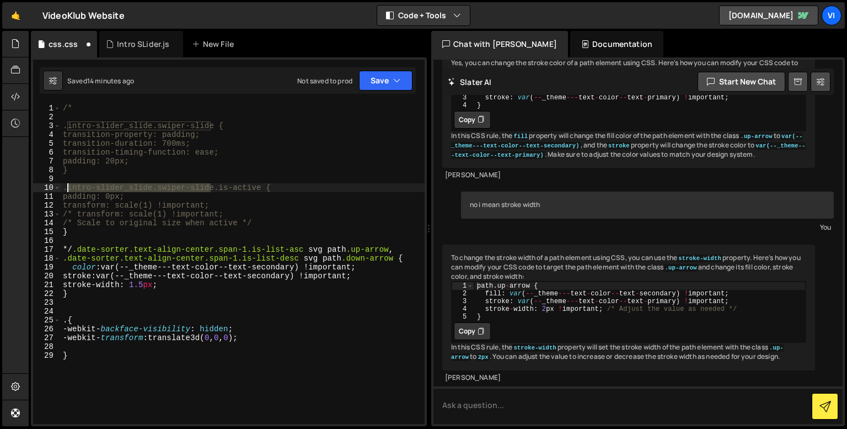
drag, startPoint x: 211, startPoint y: 187, endPoint x: 66, endPoint y: 186, distance: 145.1
click at [66, 186] on div "/* .intro-slider_slide.swiper-slide { transition-property: padding; transition-…" at bounding box center [243, 273] width 364 height 338
drag, startPoint x: 64, startPoint y: 186, endPoint x: 210, endPoint y: 189, distance: 146.2
click at [210, 189] on div "/* .intro-slider_slide.swiper-slide { transition-property: padding; transition-…" at bounding box center [243, 273] width 364 height 338
click at [66, 318] on div "/* .intro-slider_slide.swiper-slide { transition-property: padding; transition-…" at bounding box center [243, 273] width 364 height 338
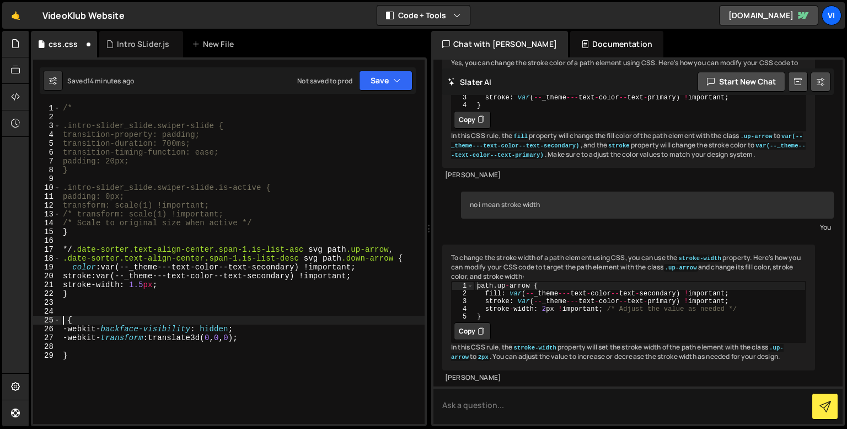
paste textarea ".intro-slider_slide.swiper-slide"
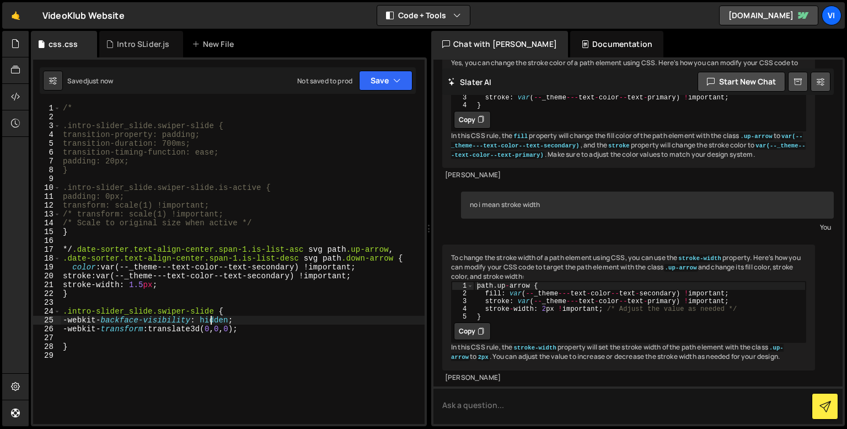
type textarea "-webkit-backface-visibility: hidden;"
click at [129, 47] on div "Intro SLider.js" at bounding box center [143, 44] width 52 height 11
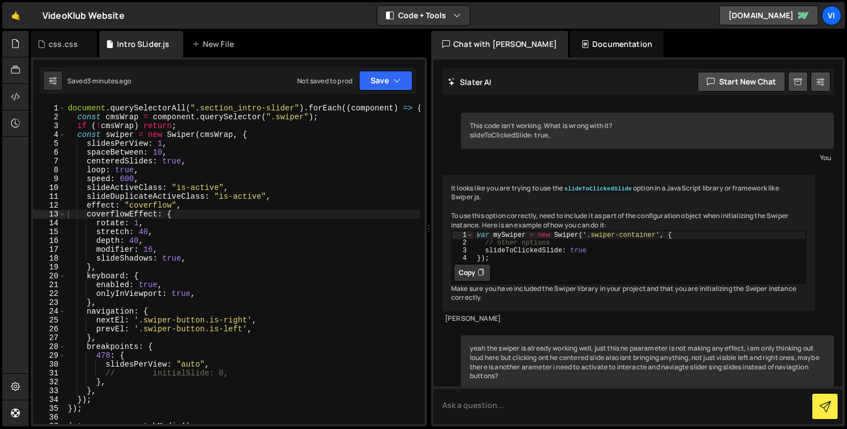
click at [130, 223] on div "document . querySelectorAll ( ".section_intro-slider" ) . forEach (( component …" at bounding box center [243, 273] width 355 height 338
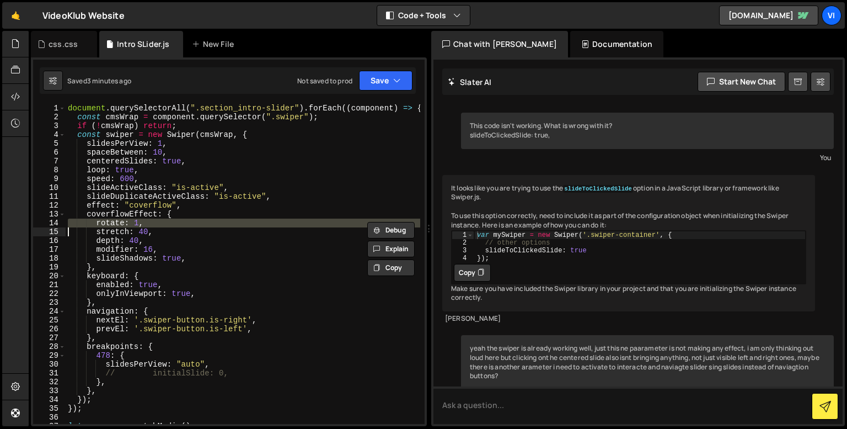
scroll to position [10194, 0]
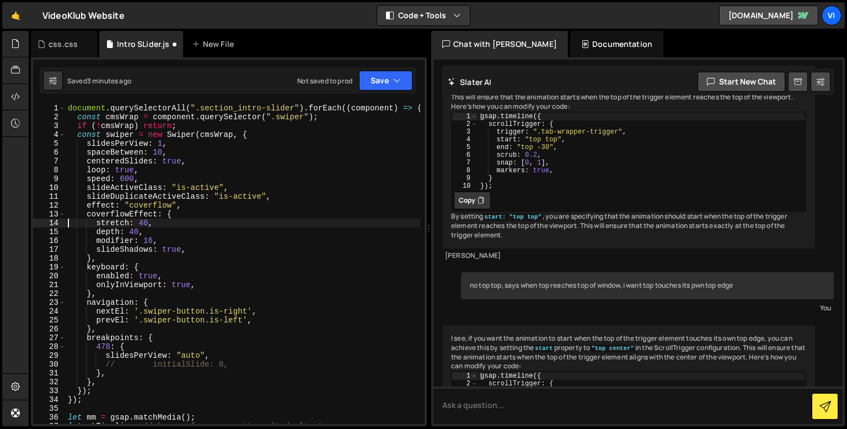
click at [131, 231] on div "document . querySelectorAll ( ".section_intro-slider" ) . forEach (( component …" at bounding box center [243, 273] width 355 height 338
click at [146, 243] on div "document . querySelectorAll ( ".section_intro-slider" ) . forEach (( component …" at bounding box center [243, 273] width 355 height 338
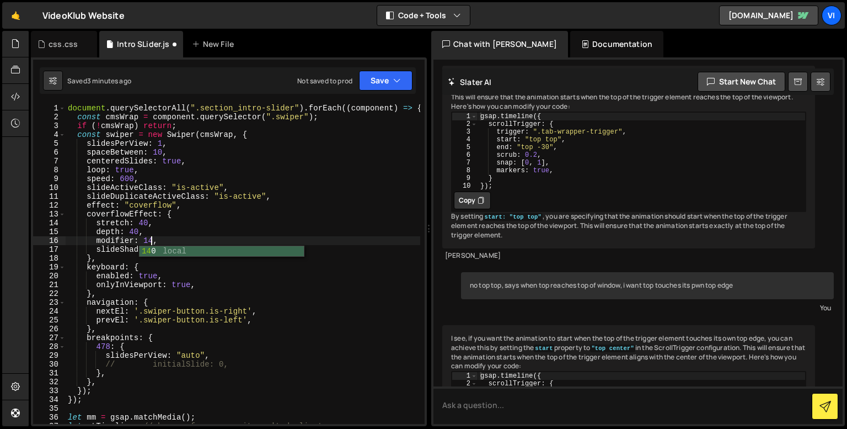
scroll to position [0, 6]
click at [153, 232] on div "document . querySelectorAll ( ".section_intro-slider" ) . forEach (( component …" at bounding box center [243, 273] width 355 height 338
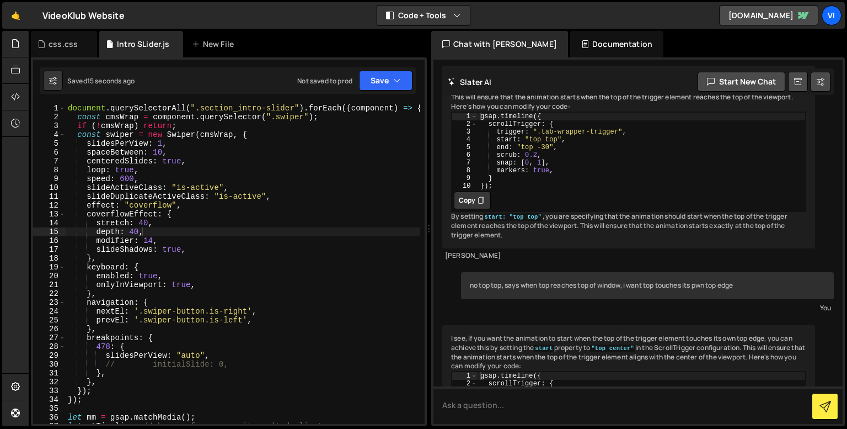
click at [177, 215] on div "document . querySelectorAll ( ".section_intro-slider" ) . forEach (( component …" at bounding box center [243, 273] width 355 height 338
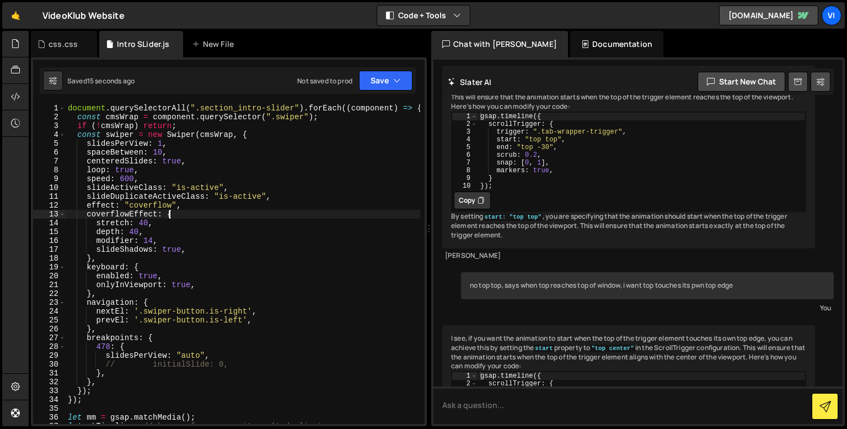
type textarea "coverflowEffect: {"
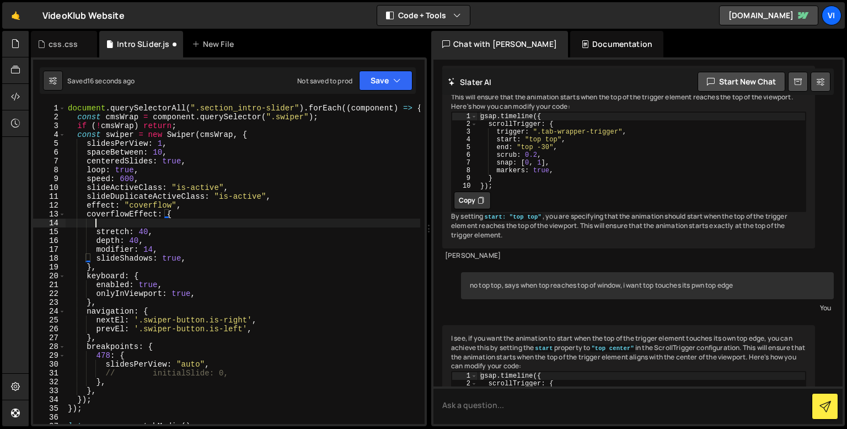
scroll to position [0, 1]
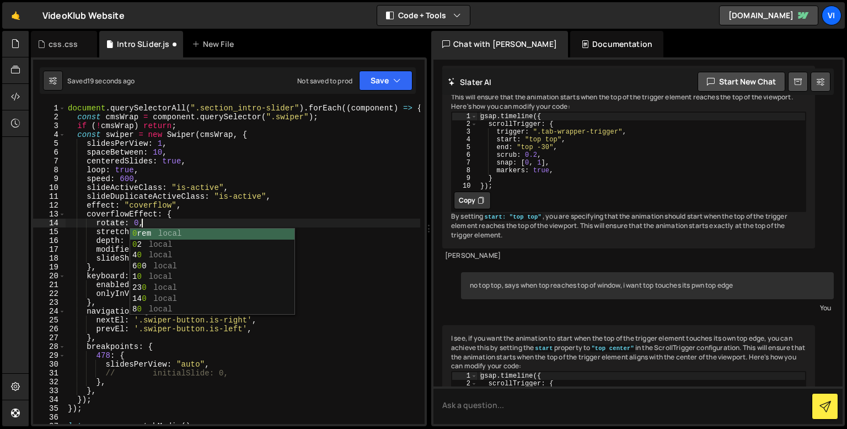
click at [177, 215] on div "document . querySelectorAll ( ".section_intro-slider" ) . forEach (( component …" at bounding box center [243, 273] width 355 height 338
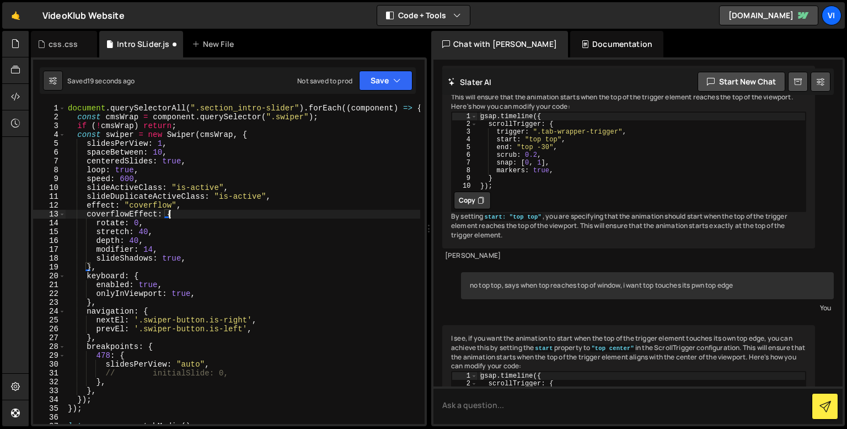
click at [159, 241] on div "document . querySelectorAll ( ".section_intro-slider" ) . forEach (( component …" at bounding box center [243, 273] width 355 height 338
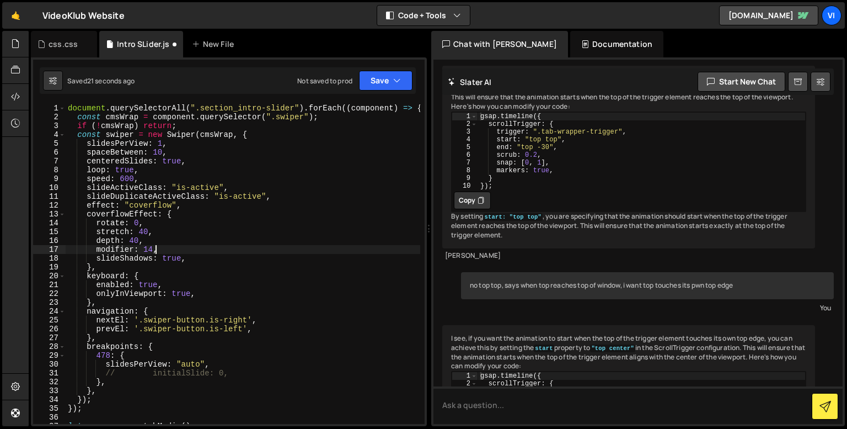
click at [158, 251] on div "document . querySelectorAll ( ".section_intro-slider" ) . forEach (( component …" at bounding box center [243, 273] width 355 height 338
click at [95, 257] on div "document . querySelectorAll ( ".section_intro-slider" ) . forEach (( component …" at bounding box center [243, 273] width 355 height 338
paste textarea ".intro-slider_slide.swiper-slide"
click at [133, 238] on div "document . querySelectorAll ( ".section_intro-slider" ) . forEach (( component …" at bounding box center [243, 273] width 355 height 338
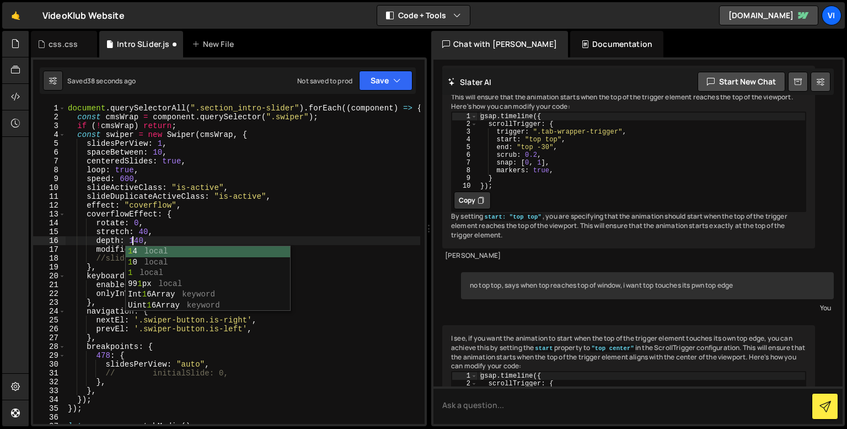
scroll to position [0, 4]
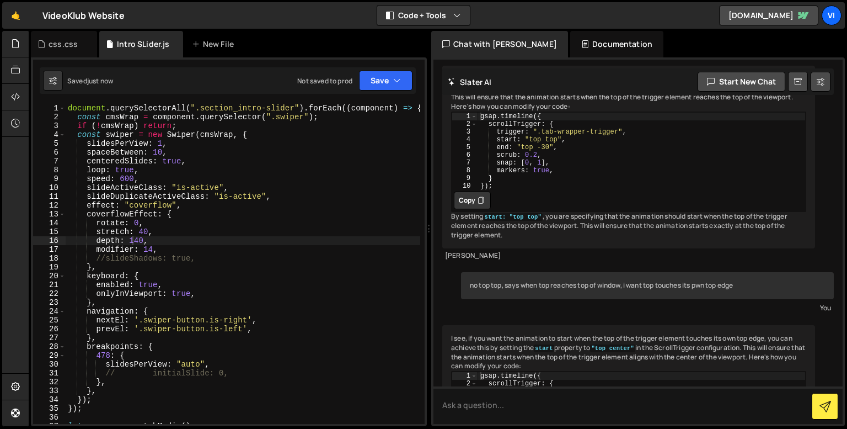
click at [139, 237] on div "document . querySelectorAll ( ".section_intro-slider" ) . forEach (( component …" at bounding box center [243, 273] width 355 height 338
click at [144, 232] on div "document . querySelectorAll ( ".section_intro-slider" ) . forEach (( component …" at bounding box center [243, 273] width 355 height 338
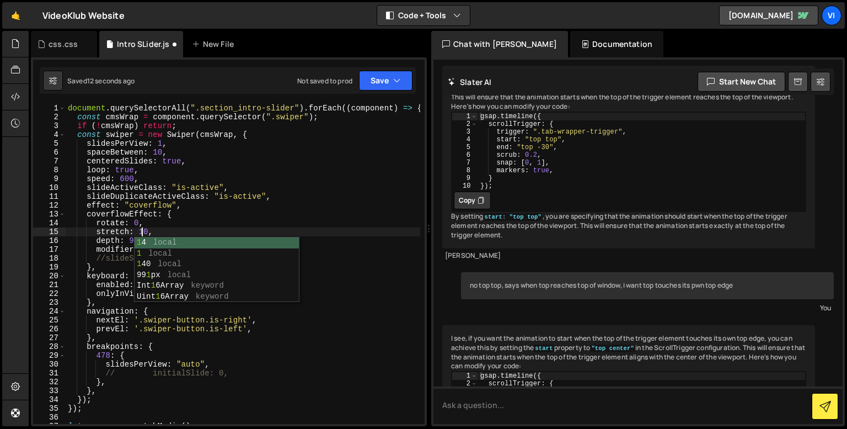
scroll to position [0, 5]
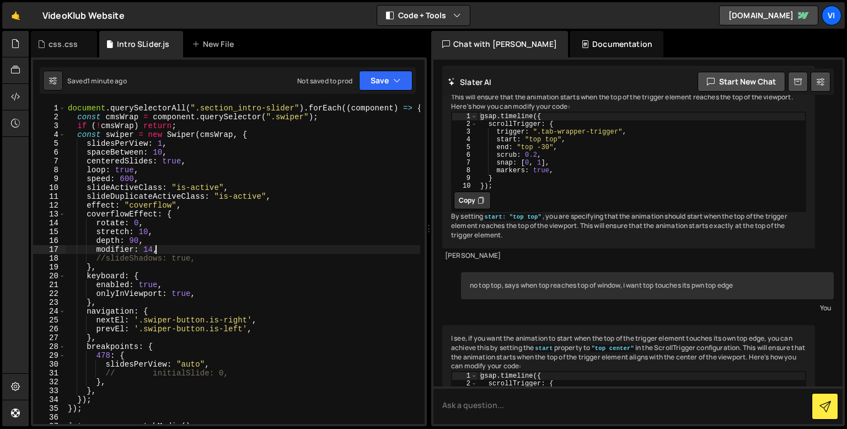
click at [161, 248] on div "document . querySelectorAll ( ".section_intro-slider" ) . forEach (( component …" at bounding box center [243, 273] width 355 height 338
type textarea "modifier: 14,"
paste textarea "scale"
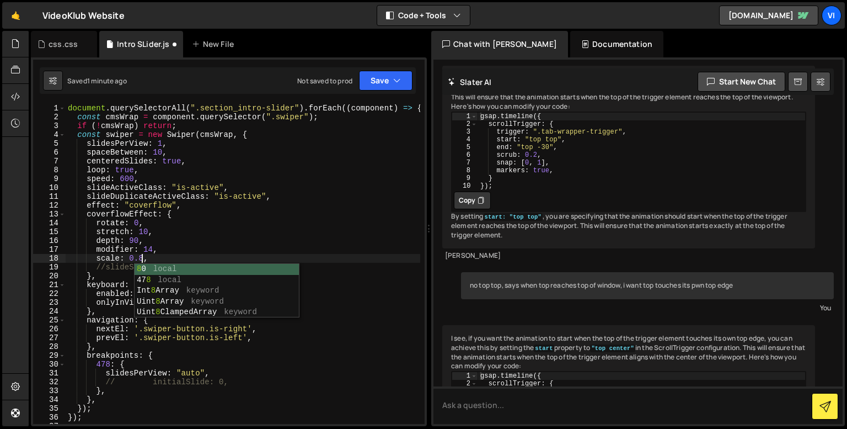
scroll to position [0, 4]
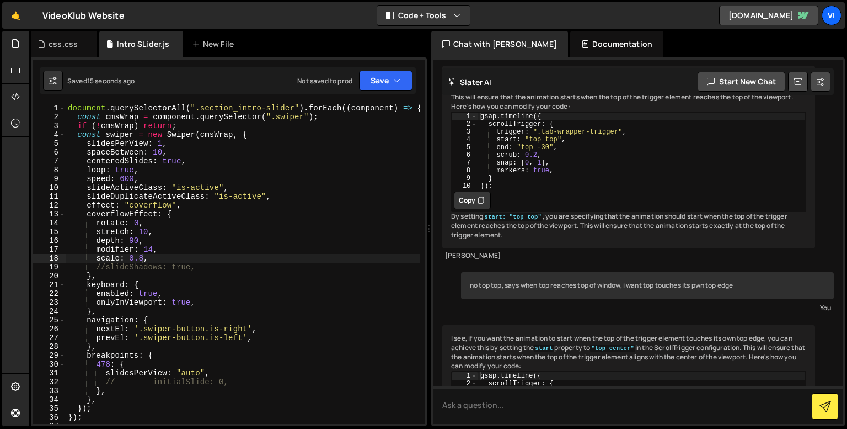
click at [114, 257] on div "document . querySelectorAll ( ".section_intro-slider" ) . forEach (( component …" at bounding box center [243, 273] width 355 height 338
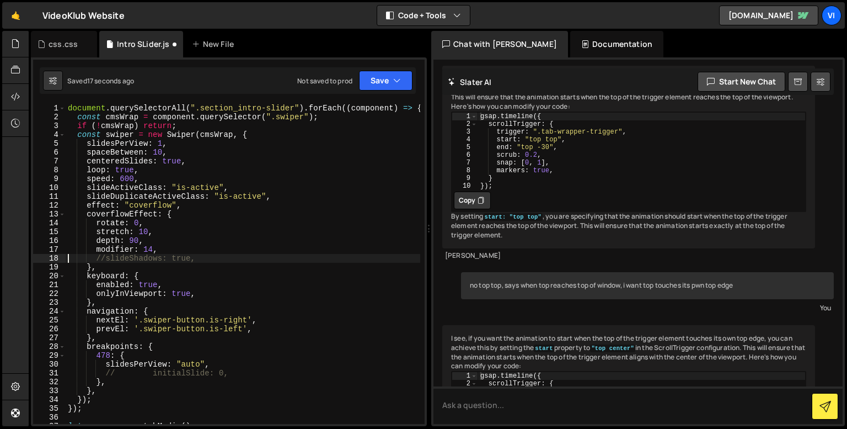
click at [150, 223] on div "document . querySelectorAll ( ".section_intro-slider" ) . forEach (( component …" at bounding box center [243, 273] width 355 height 338
type textarea "rotate: 0,"
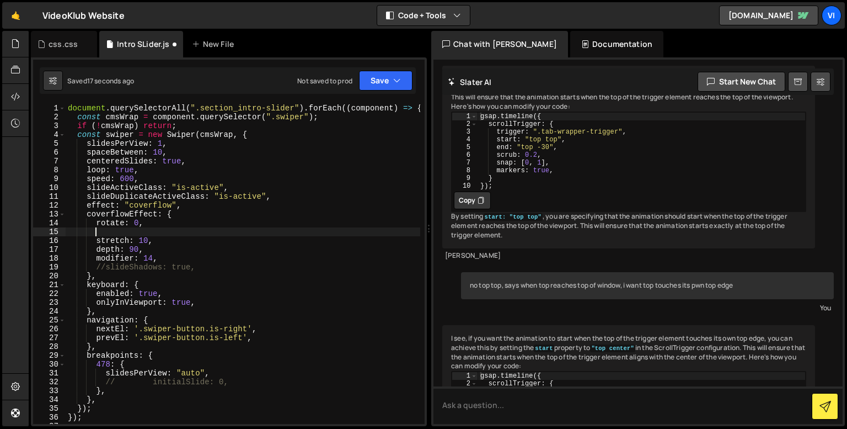
scroll to position [0, 1]
paste textarea
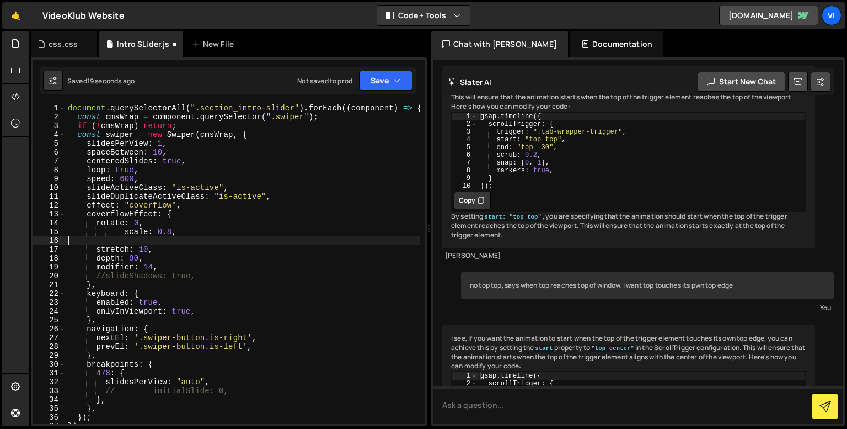
scroll to position [0, 0]
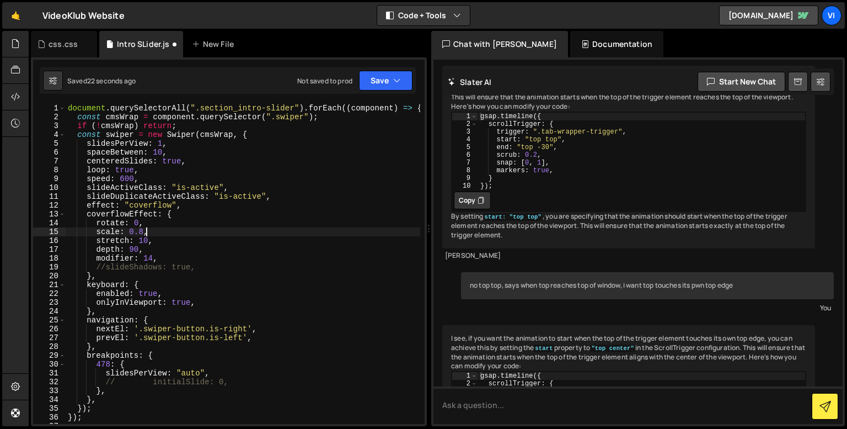
click at [141, 238] on div "document . querySelectorAll ( ".section_intro-slider" ) . forEach (( component …" at bounding box center [243, 273] width 355 height 338
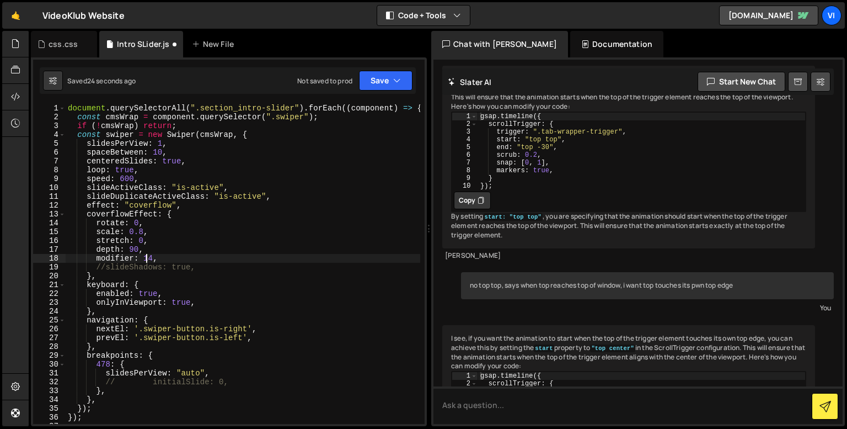
click at [145, 257] on div "document . querySelectorAll ( ".section_intro-slider" ) . forEach (( component …" at bounding box center [243, 273] width 355 height 338
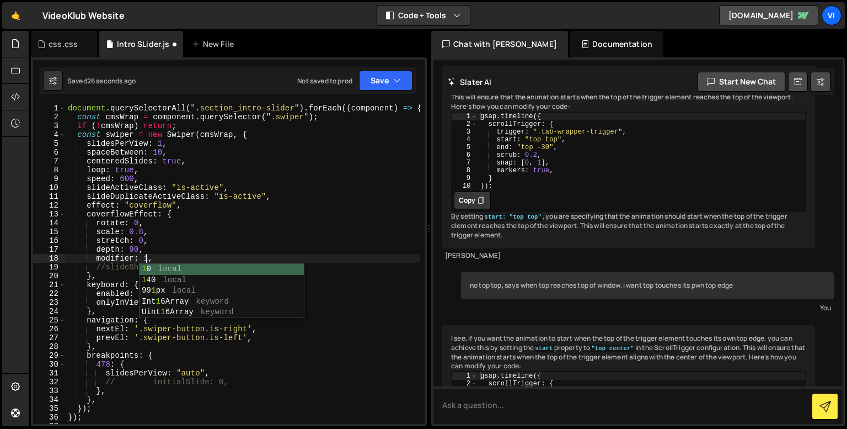
scroll to position [0, 5]
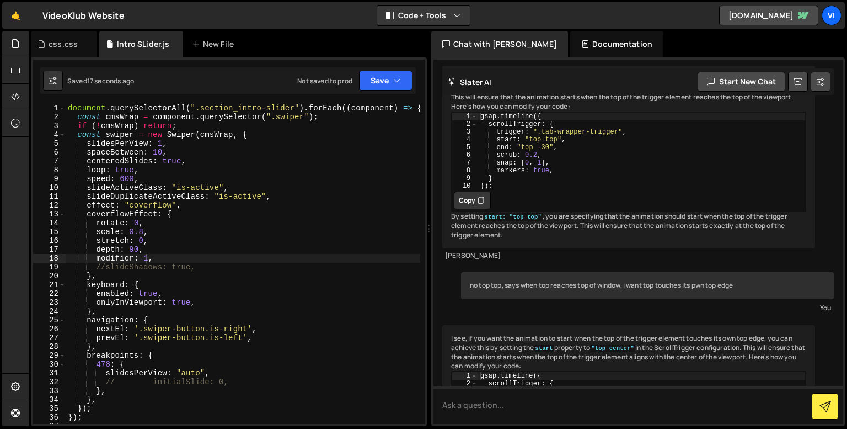
click at [141, 239] on div "document . querySelectorAll ( ".section_intro-slider" ) . forEach (( component …" at bounding box center [243, 273] width 355 height 338
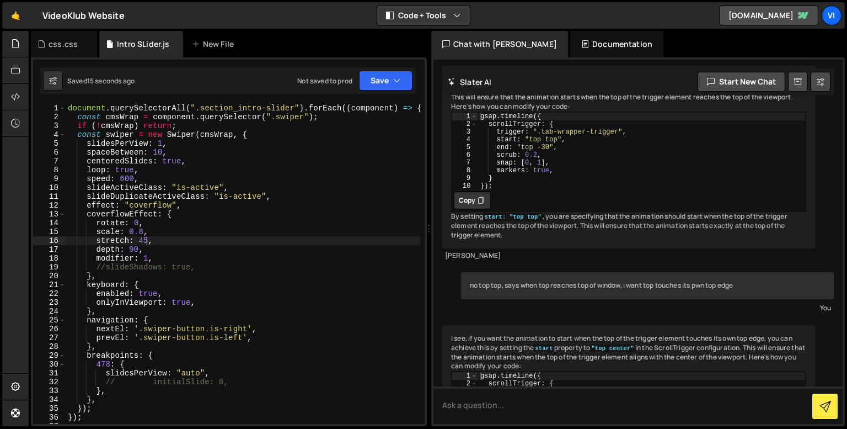
click at [142, 238] on div "document . querySelectorAll ( ".section_intro-slider" ) . forEach (( component …" at bounding box center [243, 273] width 355 height 338
click at [131, 248] on div "document . querySelectorAll ( ".section_intro-slider" ) . forEach (( component …" at bounding box center [243, 273] width 355 height 338
click at [141, 231] on div "document . querySelectorAll ( ".section_intro-slider" ) . forEach (( component …" at bounding box center [243, 273] width 355 height 338
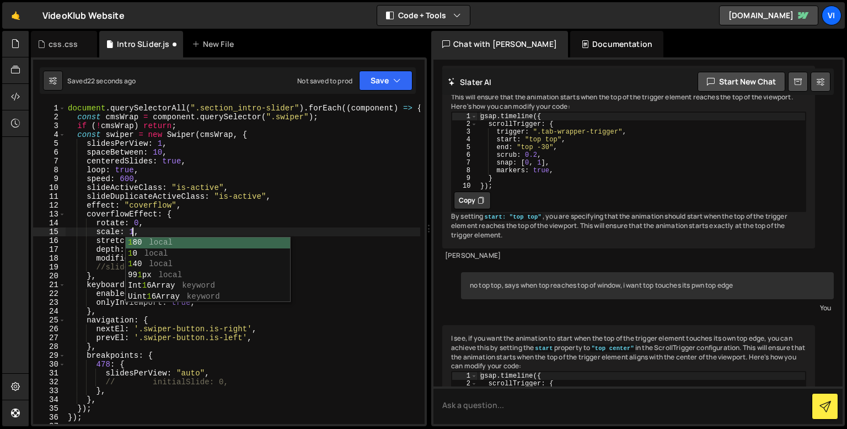
scroll to position [0, 4]
click at [114, 232] on div "document . querySelectorAll ( ".section_intro-slider" ) . forEach (( component …" at bounding box center [243, 273] width 355 height 338
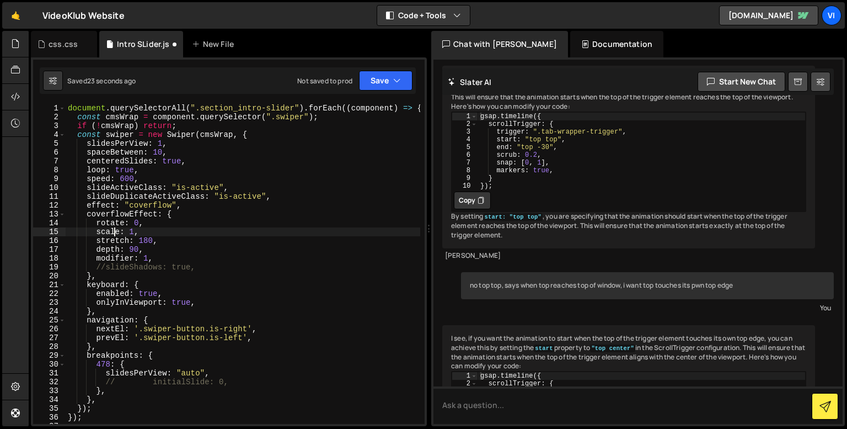
click at [132, 247] on div "document . querySelectorAll ( ".section_intro-slider" ) . forEach (( component …" at bounding box center [243, 273] width 355 height 338
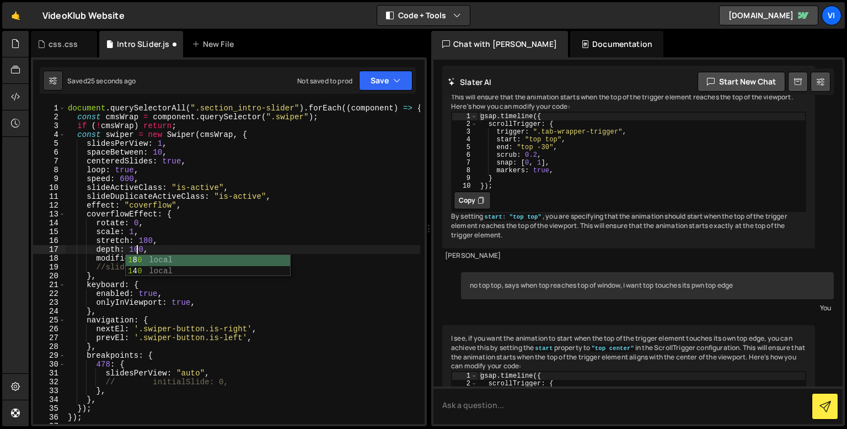
scroll to position [0, 4]
click at [134, 250] on div "document . querySelectorAll ( ".section_intro-slider" ) . forEach (( component …" at bounding box center [243, 273] width 355 height 338
click at [142, 246] on div "document . querySelectorAll ( ".section_intro-slider" ) . forEach (( component …" at bounding box center [243, 273] width 355 height 338
click at [140, 236] on div "document . querySelectorAll ( ".section_intro-slider" ) . forEach (( component …" at bounding box center [243, 273] width 355 height 338
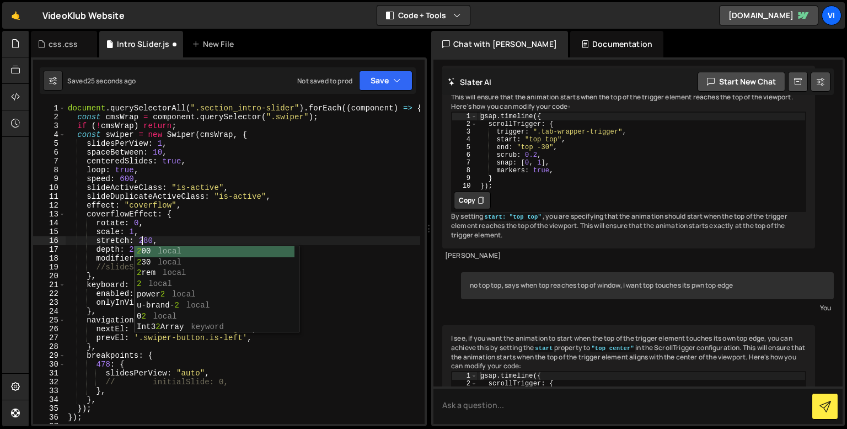
scroll to position [0, 5]
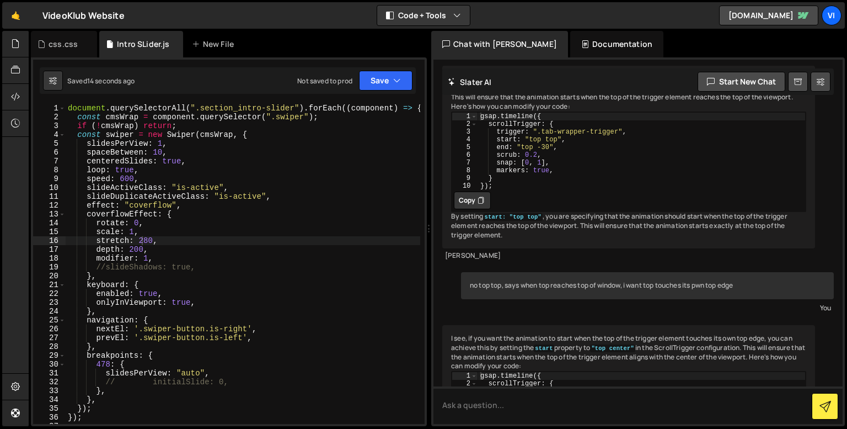
click at [141, 242] on div "document . querySelectorAll ( ".section_intro-slider" ) . forEach (( component …" at bounding box center [243, 273] width 355 height 338
click at [131, 232] on div "document . querySelectorAll ( ".section_intro-slider" ) . forEach (( component …" at bounding box center [243, 273] width 355 height 338
click at [138, 242] on div "document . querySelectorAll ( ".section_intro-slider" ) . forEach (( component …" at bounding box center [243, 273] width 355 height 338
click at [142, 232] on div "document . querySelectorAll ( ".section_intro-slider" ) . forEach (( component …" at bounding box center [243, 273] width 355 height 338
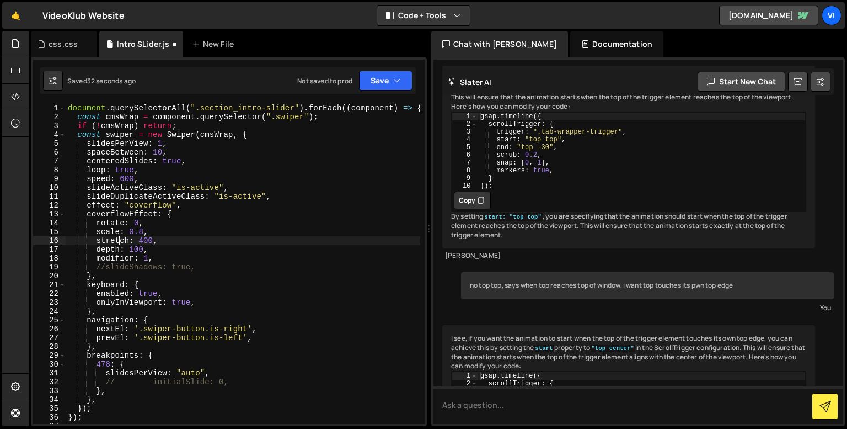
click at [119, 240] on div "document . querySelectorAll ( ".section_intro-slider" ) . forEach (( component …" at bounding box center [243, 273] width 355 height 338
click at [144, 259] on div "document . querySelectorAll ( ".section_intro-slider" ) . forEach (( component …" at bounding box center [243, 273] width 355 height 338
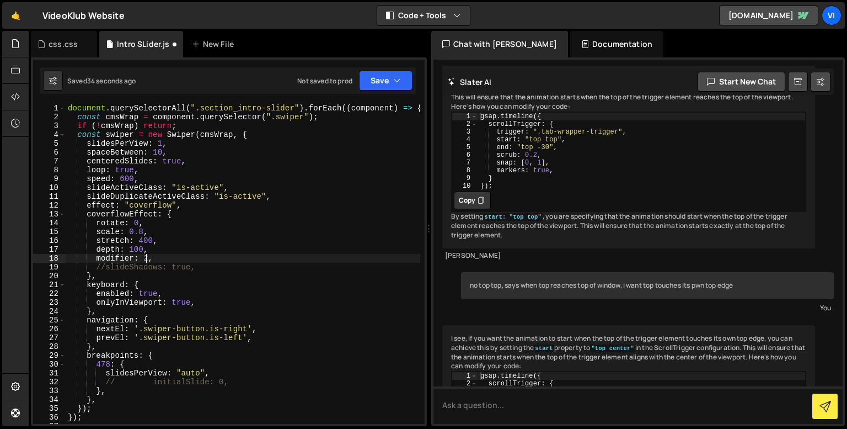
scroll to position [0, 5]
click at [142, 239] on div "document . querySelectorAll ( ".section_intro-slider" ) . forEach (( component …" at bounding box center [243, 273] width 355 height 338
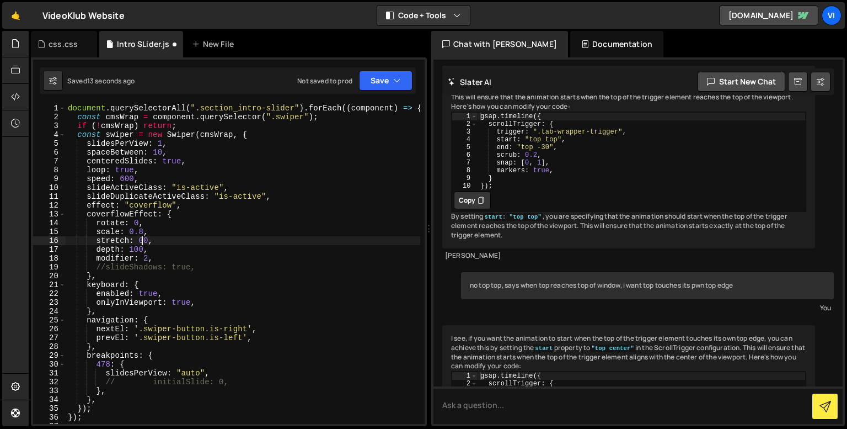
scroll to position [0, 4]
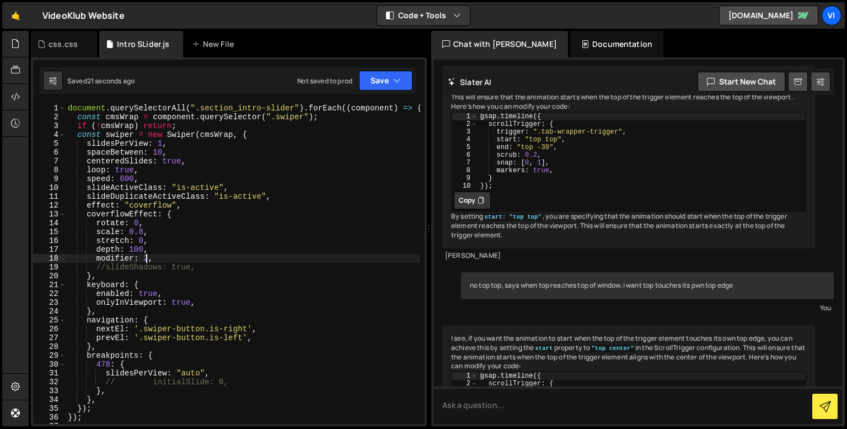
click at [146, 260] on div "document . querySelectorAll ( ".section_intro-slider" ) . forEach (( component …" at bounding box center [243, 273] width 355 height 338
click at [135, 250] on div "document . querySelectorAll ( ".section_intro-slider" ) . forEach (( component …" at bounding box center [243, 273] width 355 height 338
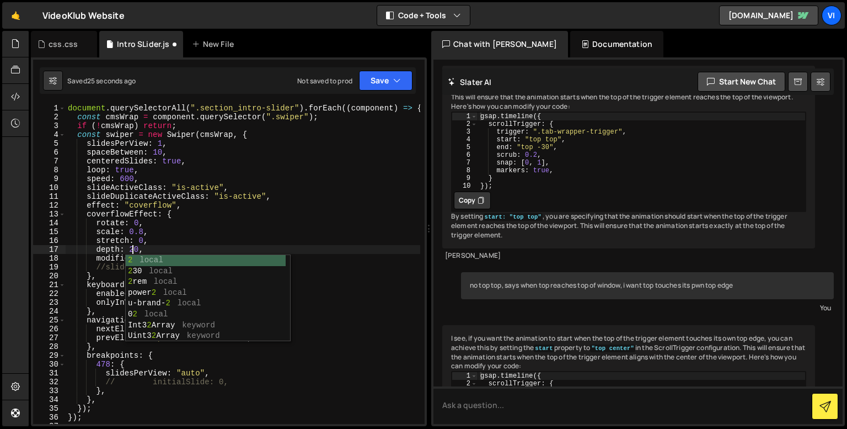
click at [148, 242] on div "document . querySelectorAll ( ".section_intro-slider" ) . forEach (( component …" at bounding box center [243, 273] width 355 height 338
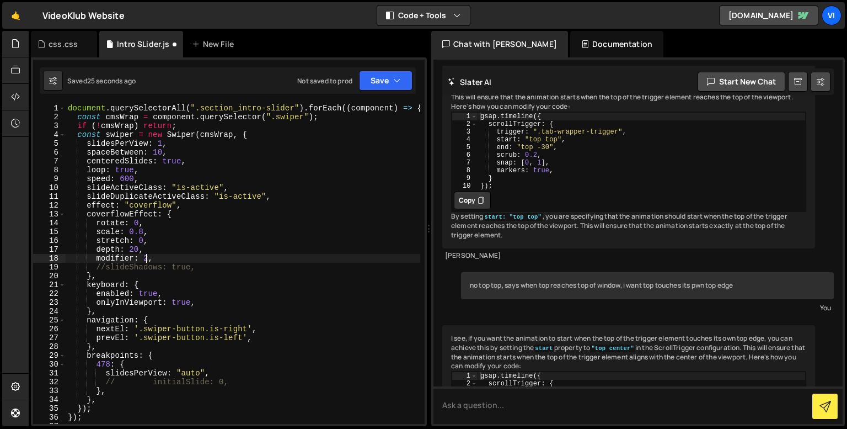
click at [146, 258] on div "document . querySelectorAll ( ".section_intro-slider" ) . forEach (( component …" at bounding box center [243, 273] width 355 height 338
click at [138, 239] on div "document . querySelectorAll ( ".section_intro-slider" ) . forEach (( component …" at bounding box center [243, 273] width 355 height 338
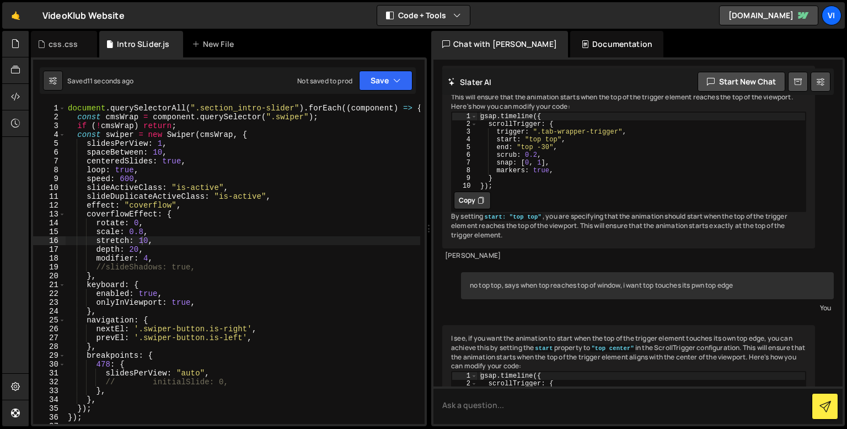
click at [142, 230] on div "document . querySelectorAll ( ".section_intro-slider" ) . forEach (( component …" at bounding box center [243, 273] width 355 height 338
click at [141, 230] on div "document . querySelectorAll ( ".section_intro-slider" ) . forEach (( component …" at bounding box center [243, 273] width 355 height 338
click at [143, 240] on div "document . querySelectorAll ( ".section_intro-slider" ) . forEach (( component …" at bounding box center [243, 273] width 355 height 338
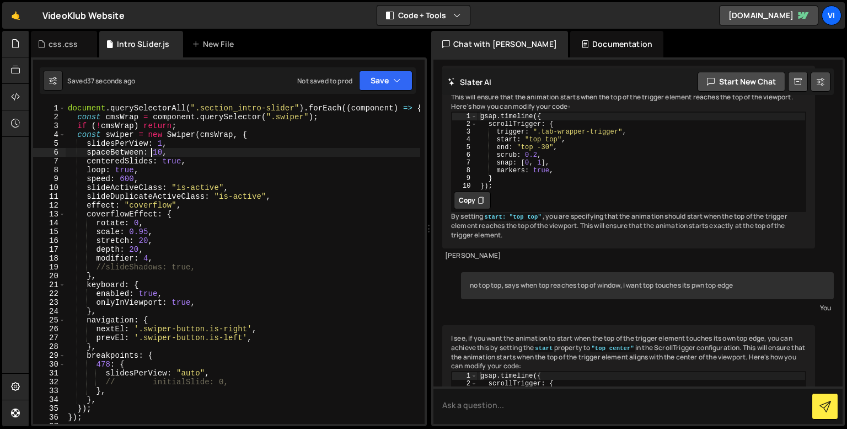
click at [152, 153] on div "document . querySelectorAll ( ".section_intro-slider" ) . forEach (( component …" at bounding box center [243, 273] width 355 height 338
click at [159, 207] on div "document . querySelectorAll ( ".section_intro-slider" ) . forEach (( component …" at bounding box center [243, 273] width 355 height 338
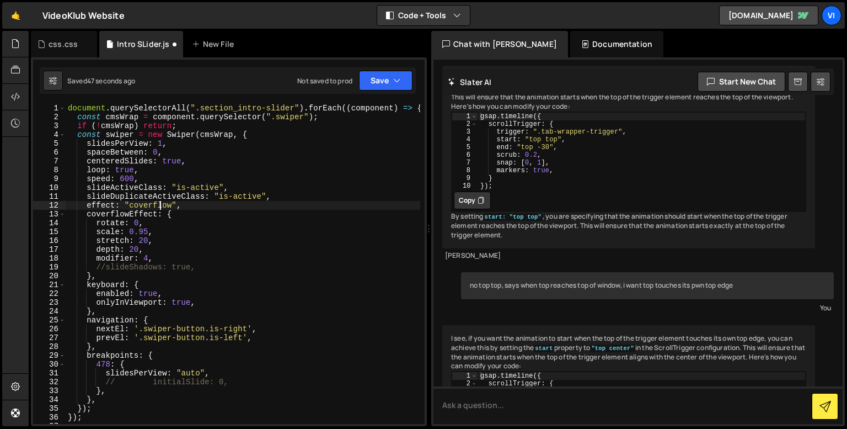
click at [143, 233] on div "document . querySelectorAll ( ".section_intro-slider" ) . forEach (( component …" at bounding box center [243, 273] width 355 height 338
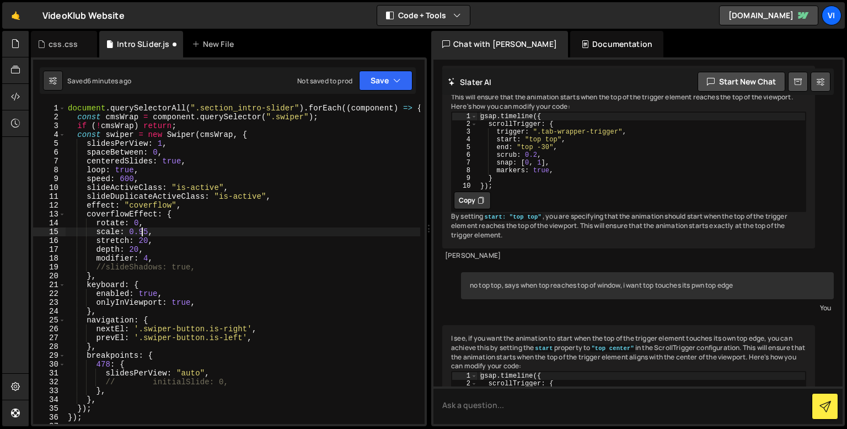
click at [150, 275] on div "document . querySelectorAll ( ".section_intro-slider" ) . forEach (( component …" at bounding box center [243, 273] width 355 height 338
type textarea "},"
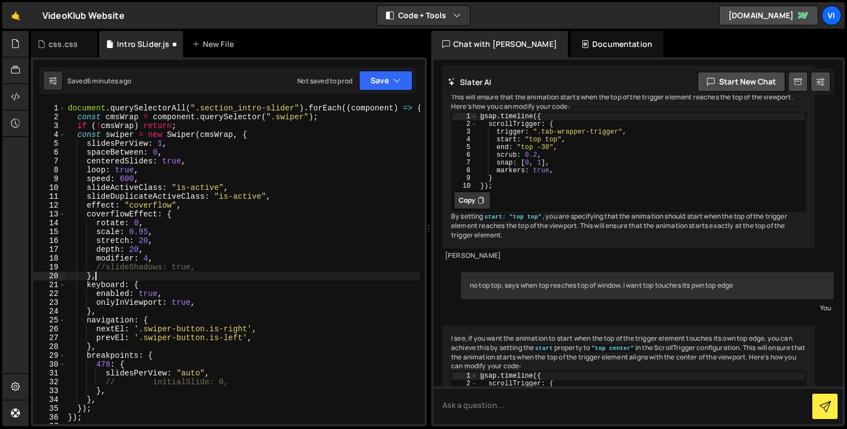
paste textarea "},"
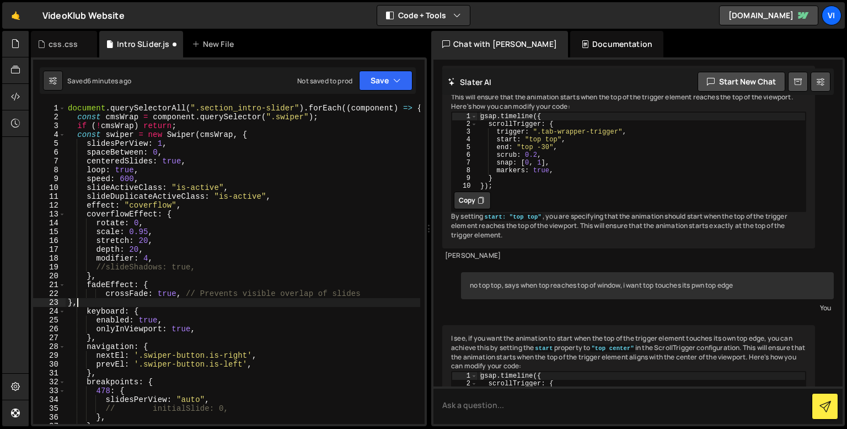
scroll to position [0, 0]
click at [145, 233] on div "document . querySelectorAll ( ".section_intro-slider" ) . forEach (( component …" at bounding box center [243, 273] width 355 height 338
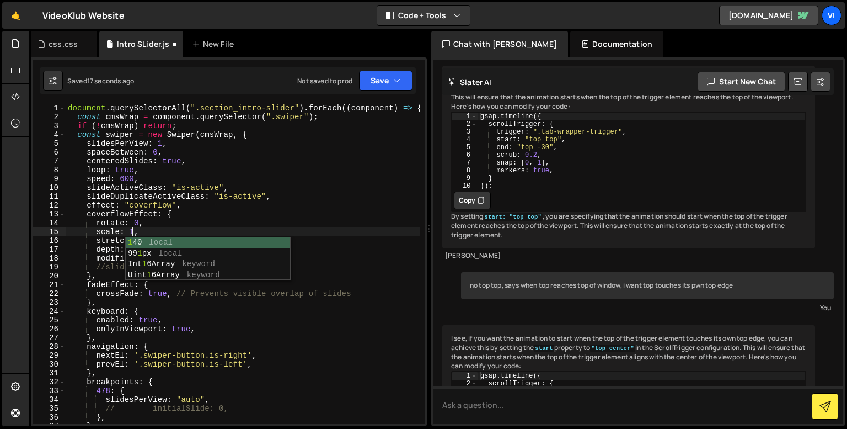
scroll to position [0, 4]
click at [141, 233] on div "document . querySelectorAll ( ".section_intro-slider" ) . forEach (( component …" at bounding box center [243, 273] width 355 height 338
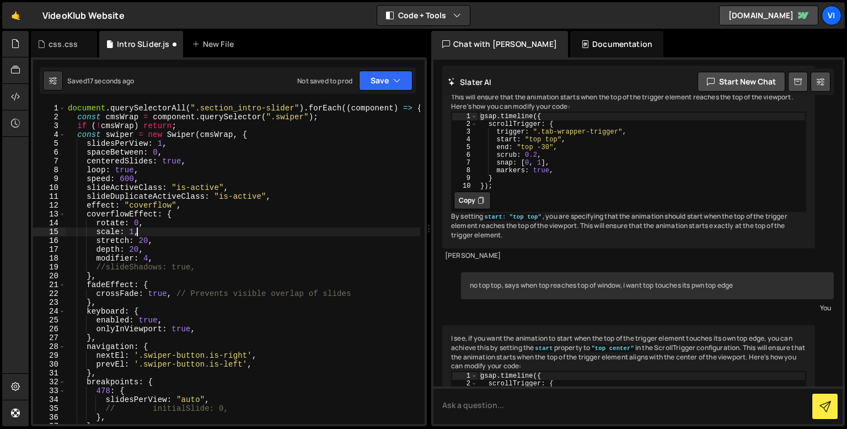
click at [142, 242] on div "document . querySelectorAll ( ".section_intro-slider" ) . forEach (( component …" at bounding box center [243, 273] width 355 height 338
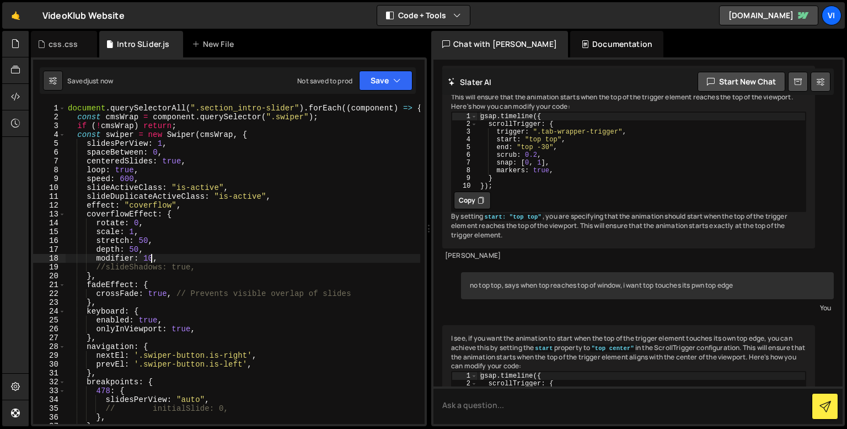
scroll to position [0, 6]
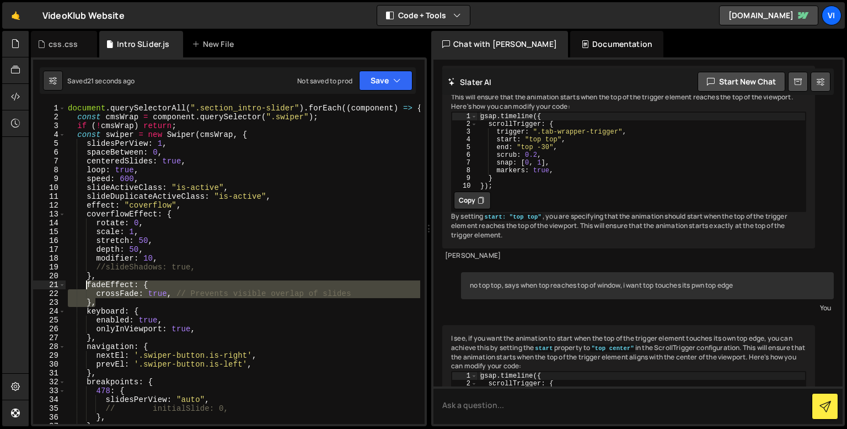
drag, startPoint x: 101, startPoint y: 303, endPoint x: 84, endPoint y: 289, distance: 22.3
click at [84, 289] on div "document . querySelectorAll ( ".section_intro-slider" ) . forEach (( component …" at bounding box center [243, 273] width 355 height 338
click at [103, 304] on div "document . querySelectorAll ( ".section_intro-slider" ) . forEach (( component …" at bounding box center [243, 273] width 355 height 338
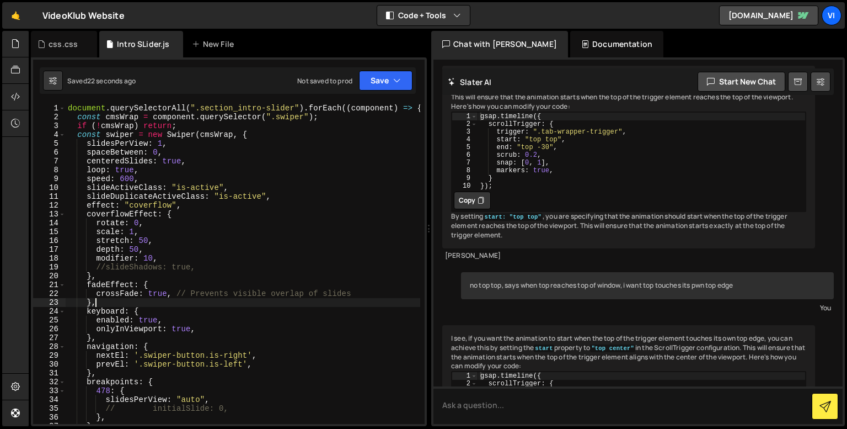
scroll to position [0, 1]
click at [158, 289] on div "document . querySelectorAll ( ".section_intro-slider" ) . forEach (( component …" at bounding box center [243, 273] width 355 height 338
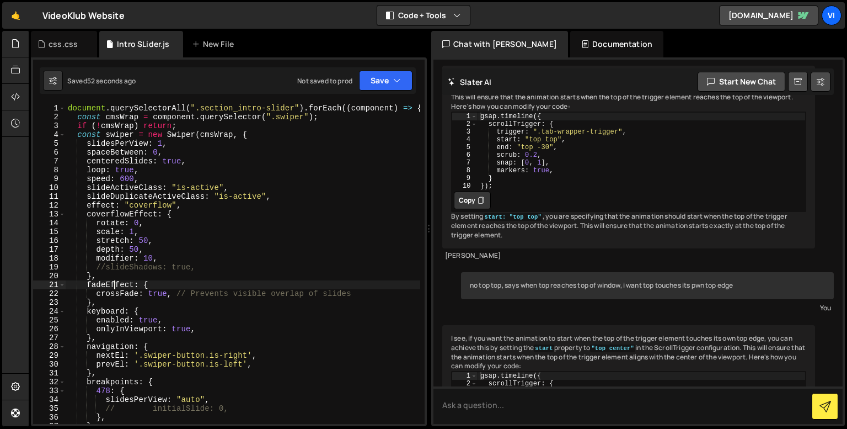
click at [113, 282] on div "document . querySelectorAll ( ".section_intro-slider" ) . forEach (( component …" at bounding box center [243, 273] width 355 height 338
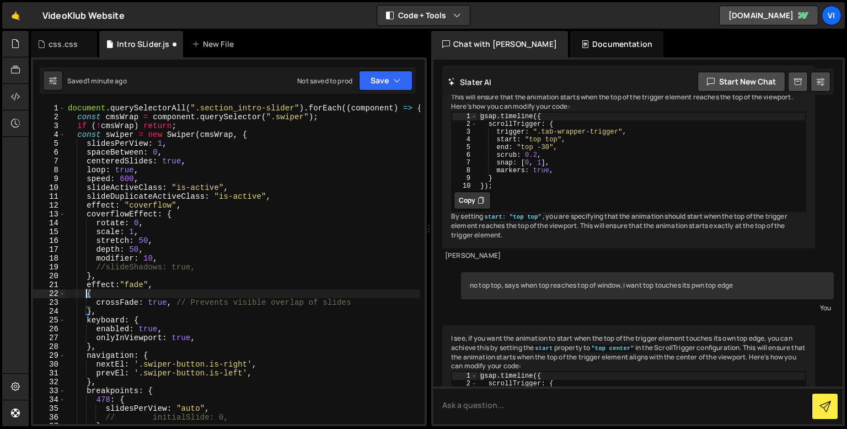
paste textarea "},"
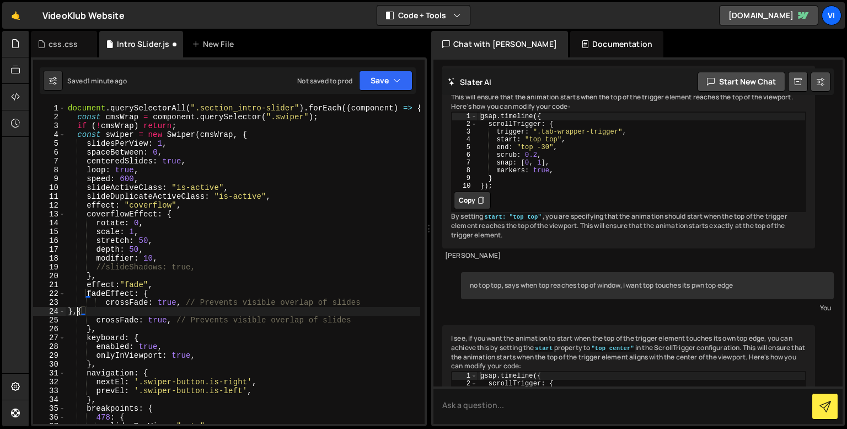
scroll to position [0, 0]
drag, startPoint x: 99, startPoint y: 329, endPoint x: 78, endPoint y: 316, distance: 25.3
click at [78, 316] on div "document . querySelectorAll ( ".section_intro-slider" ) . forEach (( component …" at bounding box center [243, 273] width 355 height 338
type textarea "crossFade: true, // Prevents visible overlap of slides },"
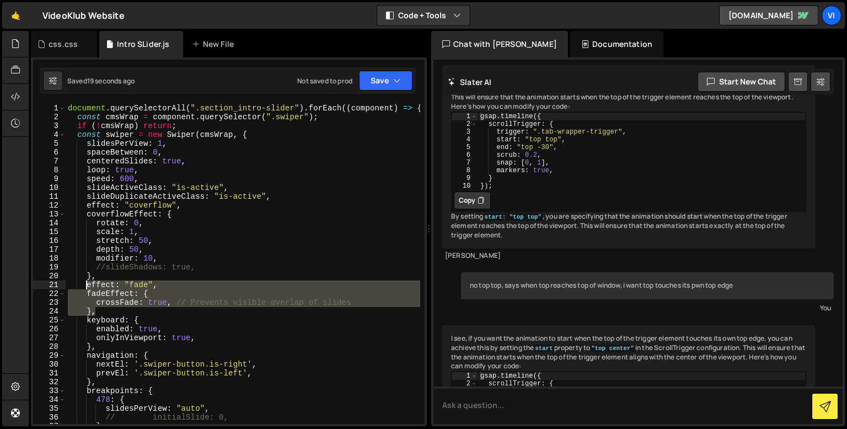
drag, startPoint x: 101, startPoint y: 310, endPoint x: 87, endPoint y: 281, distance: 32.1
click at [87, 281] on div "document . querySelectorAll ( ".section_intro-slider" ) . forEach (( component …" at bounding box center [243, 273] width 355 height 338
type textarea "effect: "fade", fadeEffect: {"
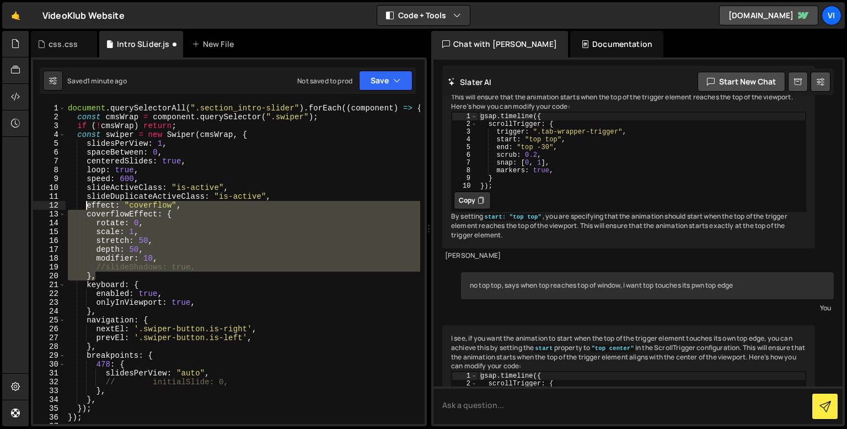
drag, startPoint x: 107, startPoint y: 275, endPoint x: 85, endPoint y: 207, distance: 71.4
click at [85, 207] on div "document . querySelectorAll ( ".section_intro-slider" ) . forEach (( component …" at bounding box center [243, 273] width 355 height 338
type textarea "effect: "coverflow", coverflowEffect: {"
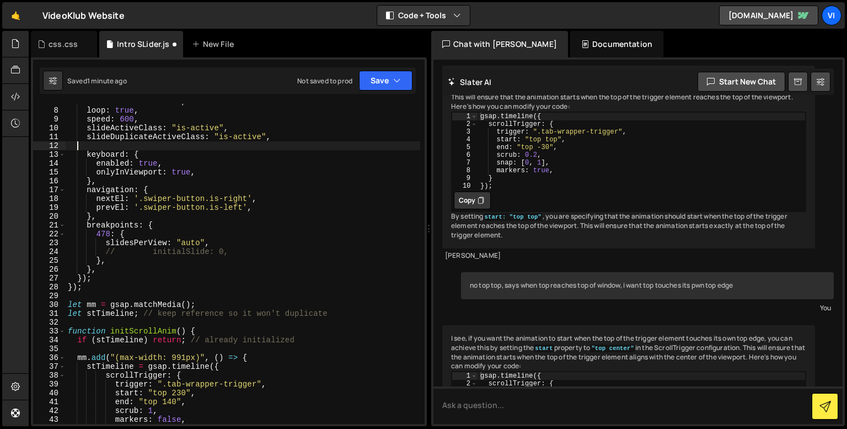
scroll to position [60, 0]
click at [119, 294] on div "centeredSlides : true , loop : true , speed : 600 , slideActiveClass : "is-acti…" at bounding box center [243, 266] width 355 height 338
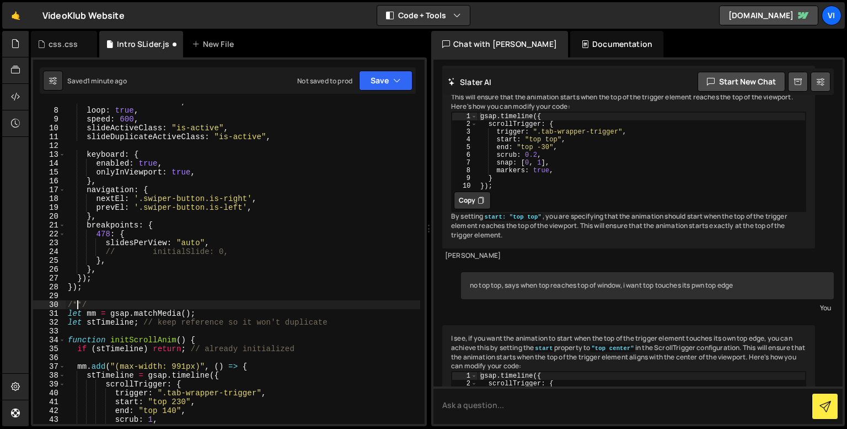
scroll to position [0, 1]
paste textarea "},"
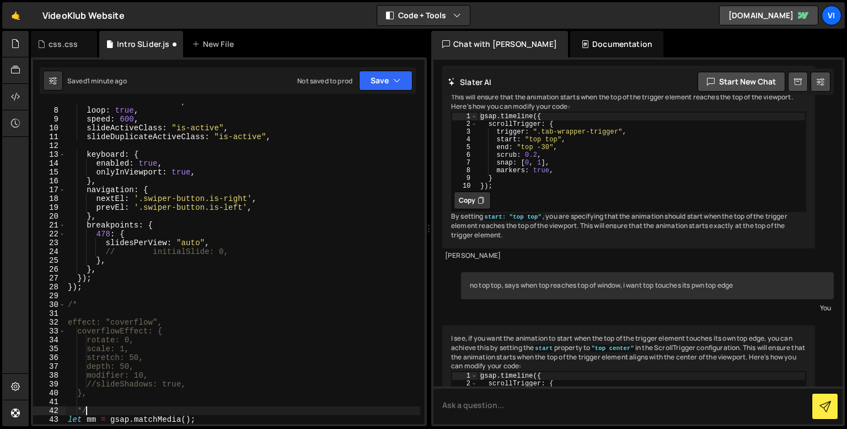
type textarea "*/"
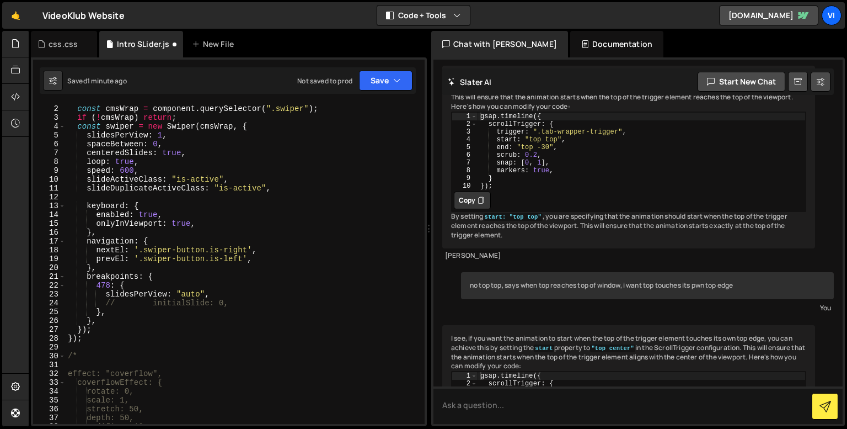
scroll to position [8, 0]
click at [126, 200] on div "document . querySelectorAll ( ".section_intro-slider" ) . forEach (( component …" at bounding box center [243, 265] width 355 height 338
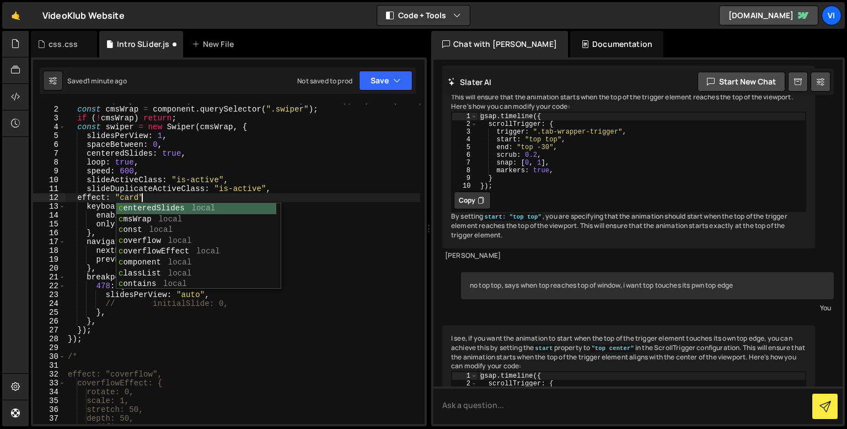
scroll to position [0, 4]
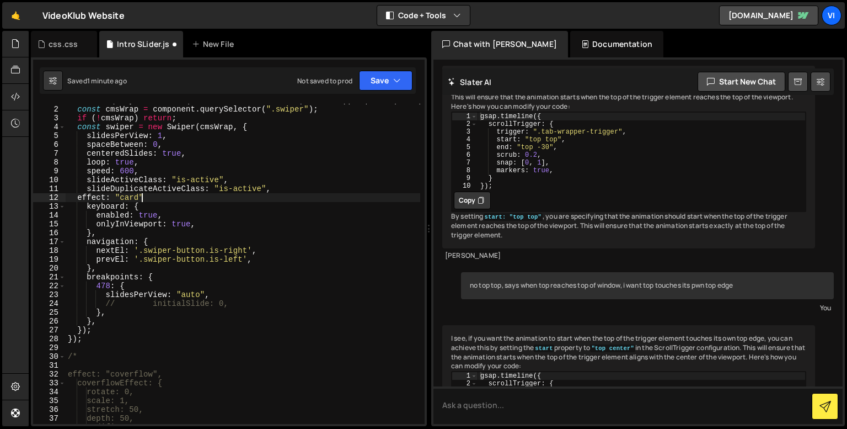
type textarea "effect: "card"."
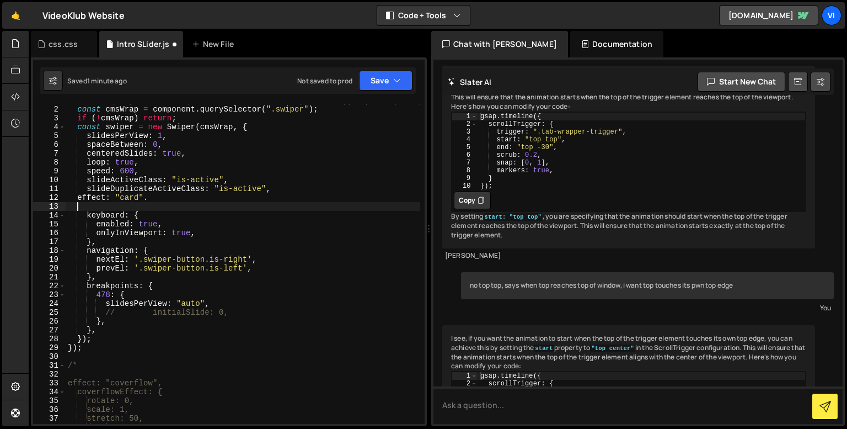
scroll to position [0, 0]
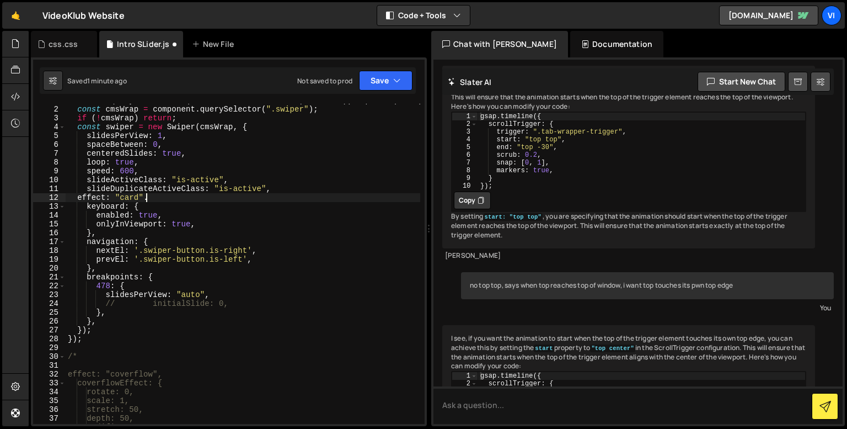
type textarea "effect: "card".,"
type textarea "effect: "card","
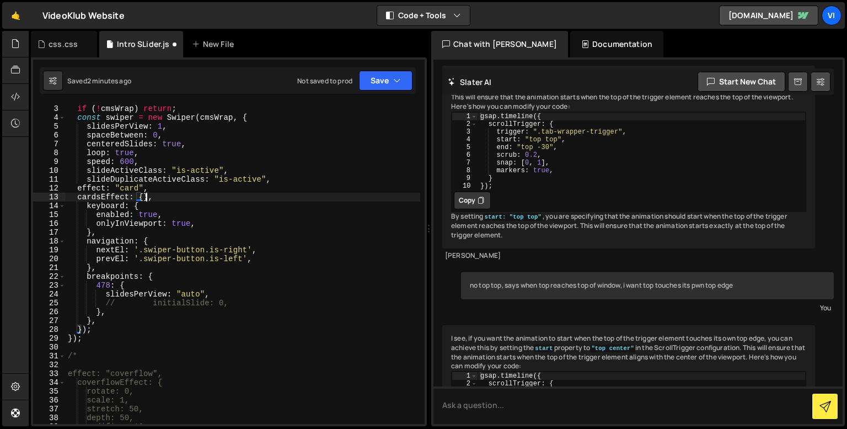
type textarea "cardsEffect: {},"
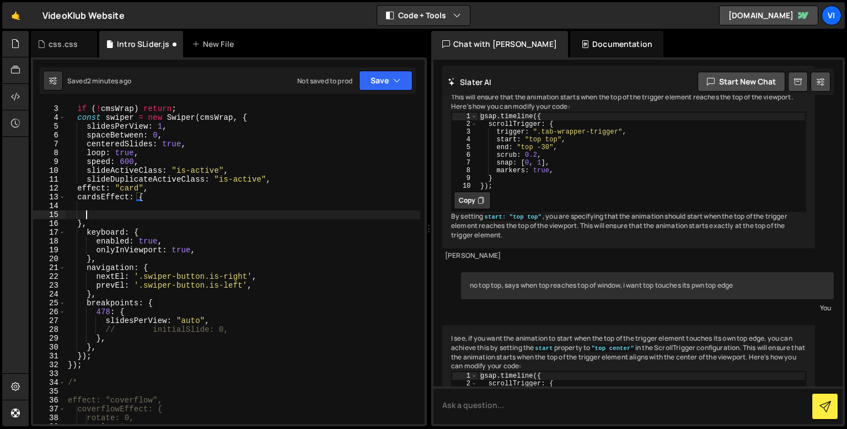
scroll to position [0, 1]
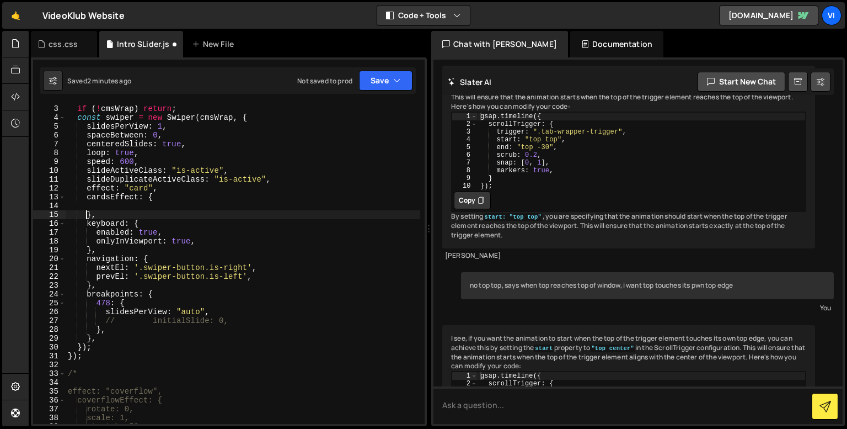
type textarea "},"
click at [127, 209] on div "const cmsWrap = component . querySelector ( ".swiper" ) ; if ( ! cmsWrap ) retu…" at bounding box center [243, 264] width 355 height 338
paste textarea "perSlideOffset"
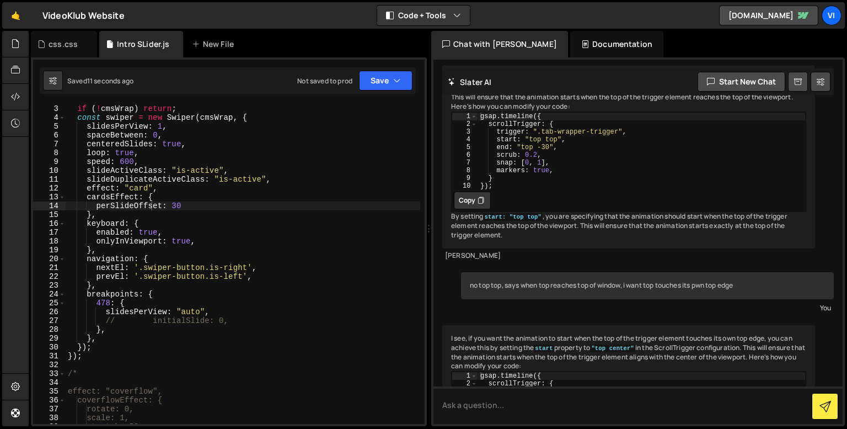
click at [162, 189] on div "const cmsWrap = component . querySelector ( ".swiper" ) ; if ( ! cmsWrap ) retu…" at bounding box center [243, 264] width 355 height 338
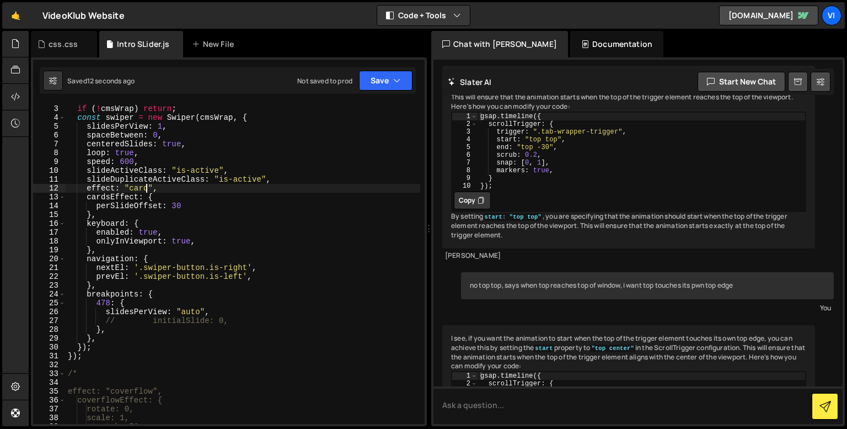
click at [146, 188] on div "const cmsWrap = component . querySelector ( ".swiper" ) ; if ( ! cmsWrap ) retu…" at bounding box center [243, 264] width 355 height 338
click at [131, 194] on div "const cmsWrap = component . querySelector ( ".swiper" ) ; if ( ! cmsWrap ) retu…" at bounding box center [243, 264] width 355 height 338
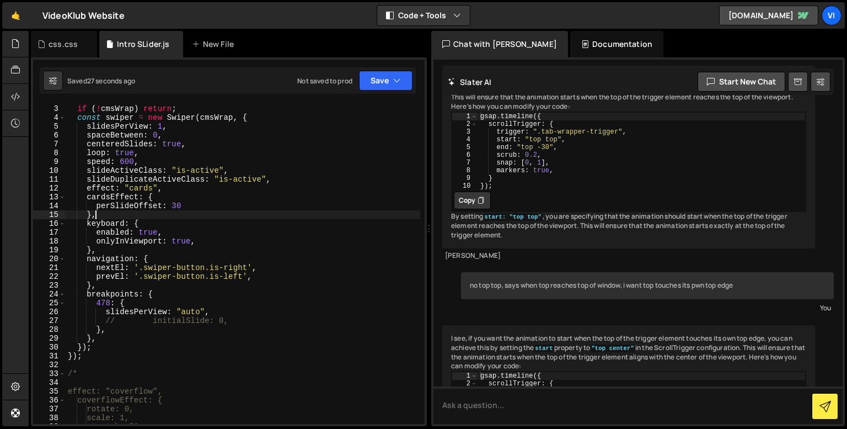
click at [126, 210] on div "const cmsWrap = component . querySelector ( ".swiper" ) ; if ( ! cmsWrap ) retu…" at bounding box center [243, 264] width 355 height 338
click at [185, 209] on div "const cmsWrap = component . querySelector ( ".swiper" ) ; if ( ! cmsWrap ) retu…" at bounding box center [243, 264] width 355 height 338
type textarea "perSlideOffset: 30,"
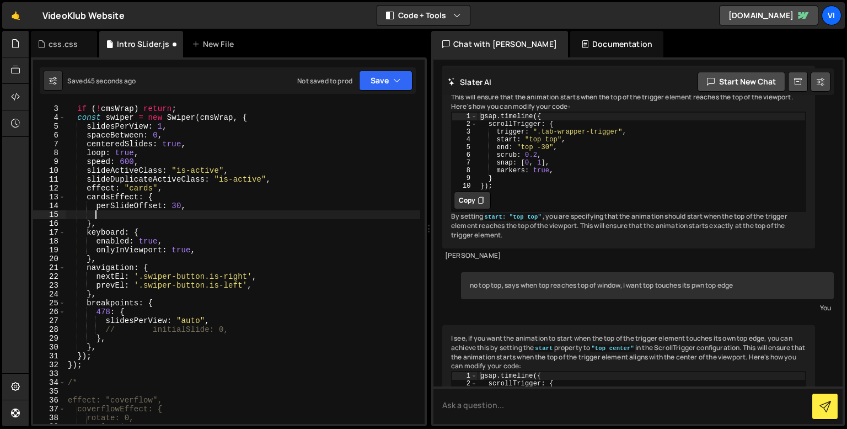
paste textarea "rotate"
type textarea "rotate,"
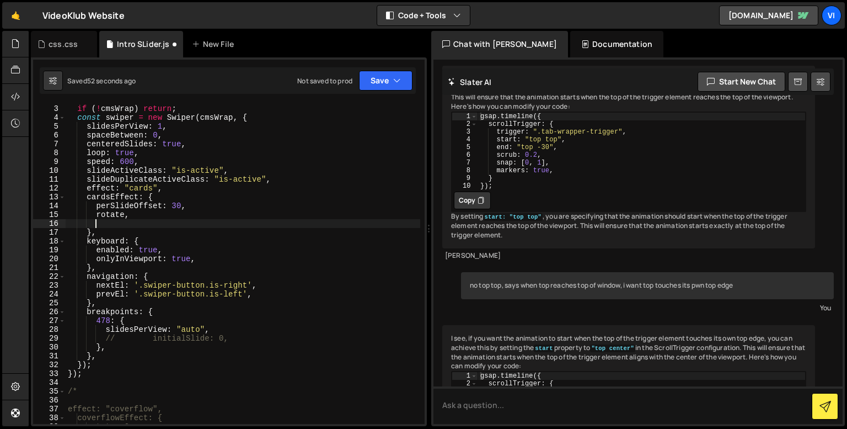
paste textarea "perSlideRotate"
type textarea "perSlideRotate,"
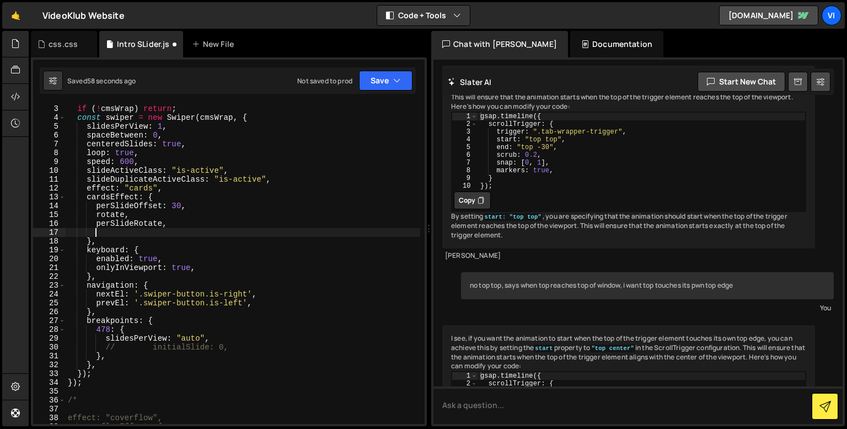
paste textarea "slideShadows"
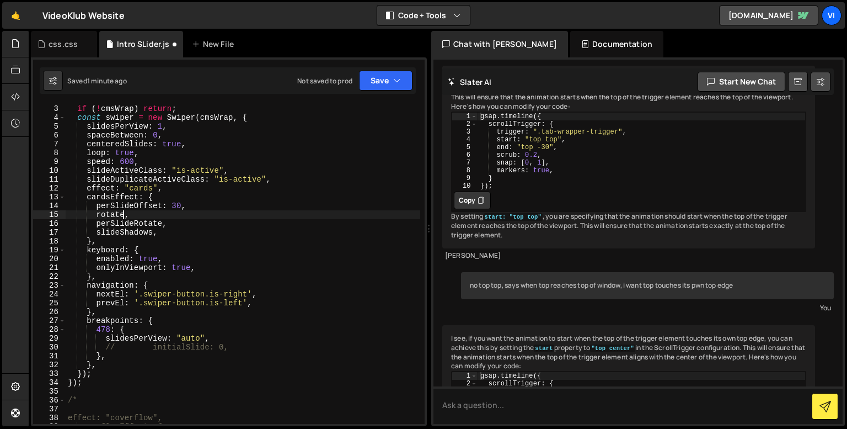
click at [125, 213] on div "const cmsWrap = component . querySelector ( ".swiper" ) ; if ( ! cmsWrap ) retu…" at bounding box center [243, 264] width 355 height 338
click at [162, 220] on div "const cmsWrap = component . querySelector ( ".swiper" ) ; if ( ! cmsWrap ) retu…" at bounding box center [243, 264] width 355 height 338
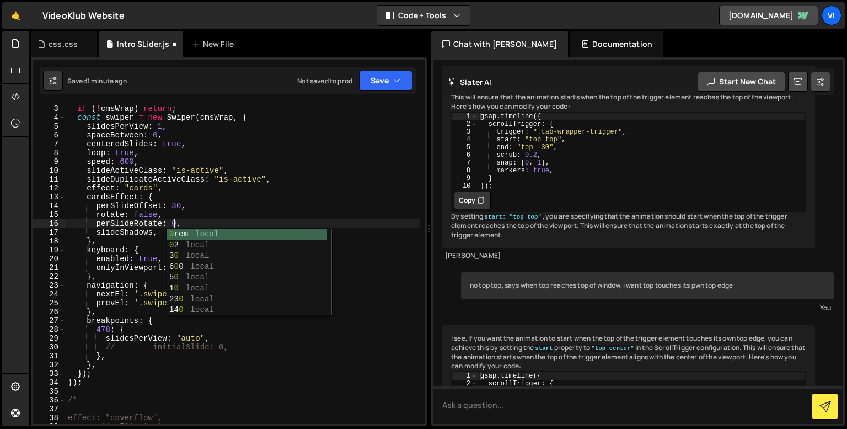
scroll to position [0, 7]
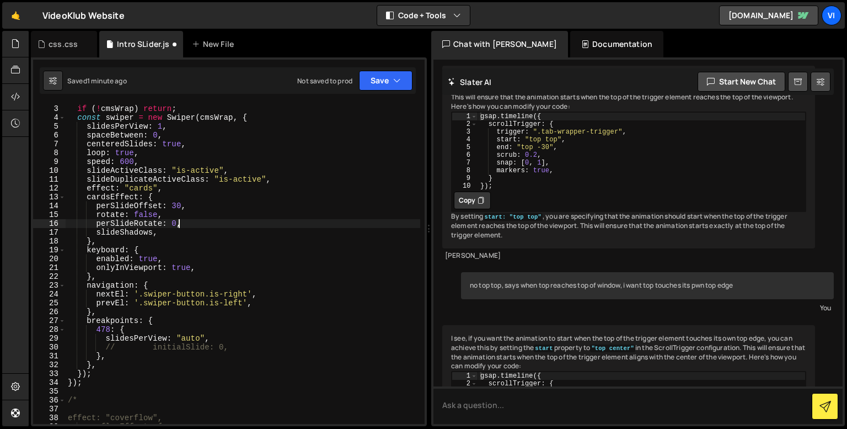
click at [180, 221] on div "const cmsWrap = component . querySelector ( ".swiper" ) ; if ( ! cmsWrap ) retu…" at bounding box center [243, 264] width 355 height 338
click at [155, 231] on div "const cmsWrap = component . querySelector ( ".swiper" ) ; if ( ! cmsWrap ) retu…" at bounding box center [243, 264] width 355 height 338
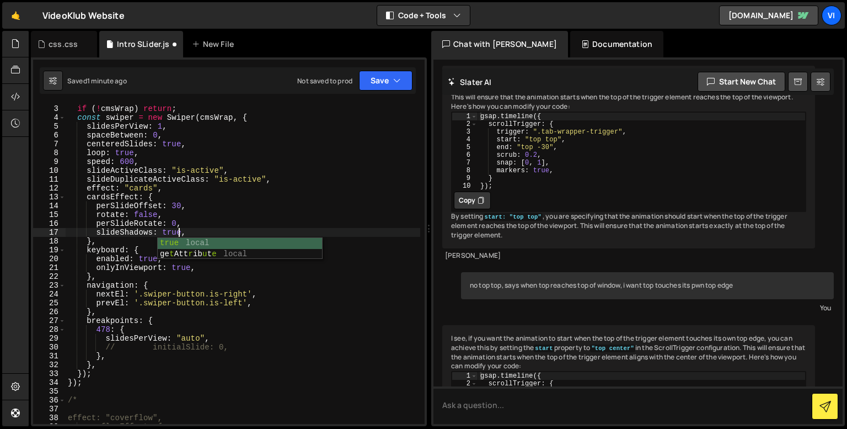
scroll to position [0, 7]
click at [176, 201] on div "const cmsWrap = component . querySelector ( ".swiper" ) ; if ( ! cmsWrap ) retu…" at bounding box center [243, 264] width 355 height 338
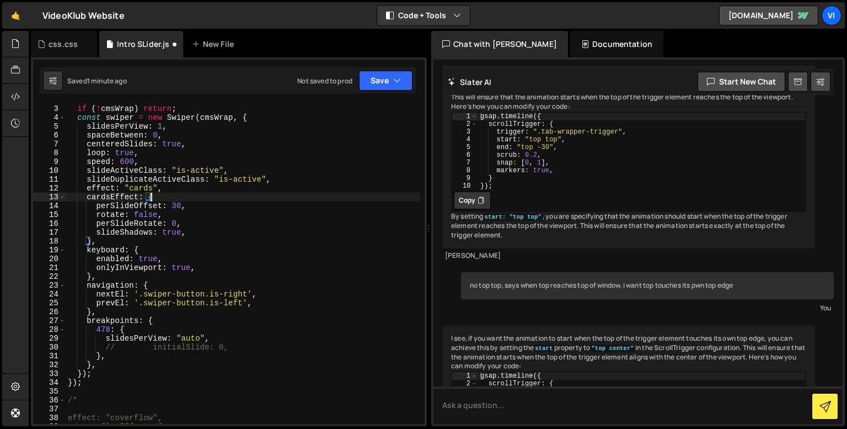
click at [174, 205] on div "const cmsWrap = component . querySelector ( ".swiper" ) ; if ( ! cmsWrap ) retu…" at bounding box center [243, 264] width 355 height 338
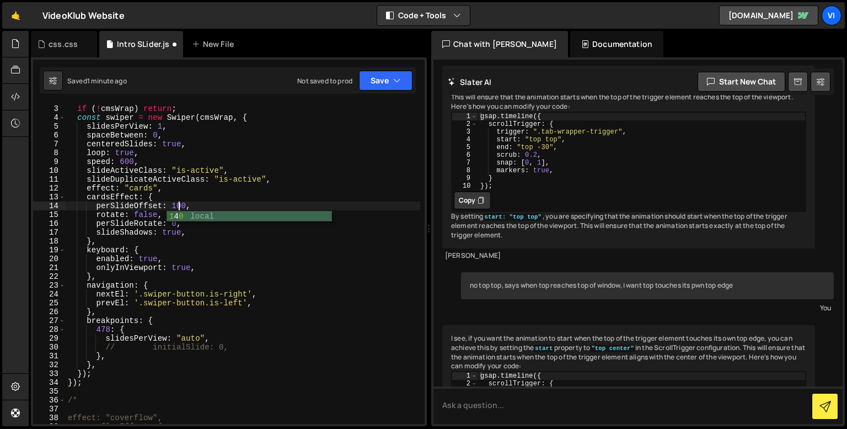
scroll to position [0, 7]
type textarea "perSlideOffset: 100,"
